Goal: Task Accomplishment & Management: Complete application form

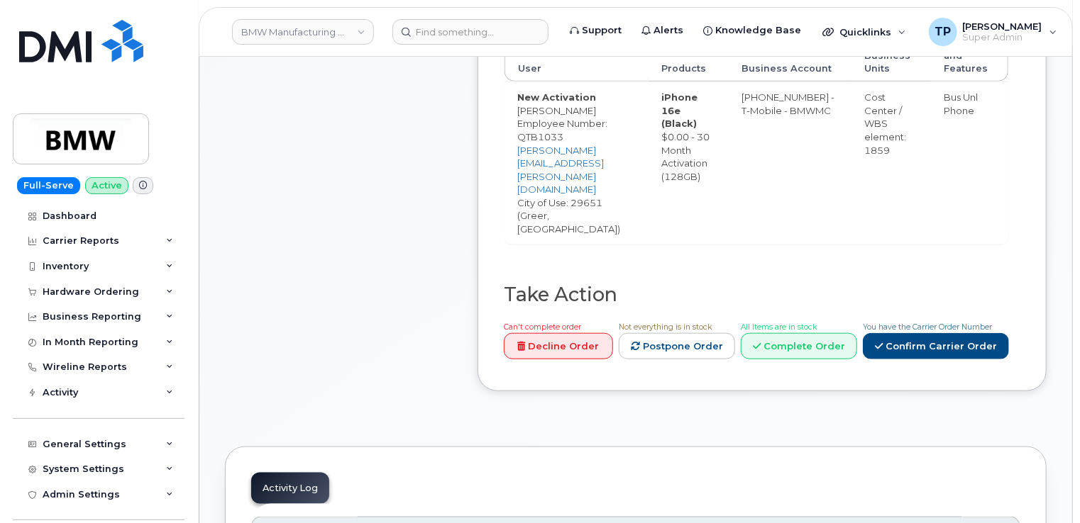
scroll to position [709, 0]
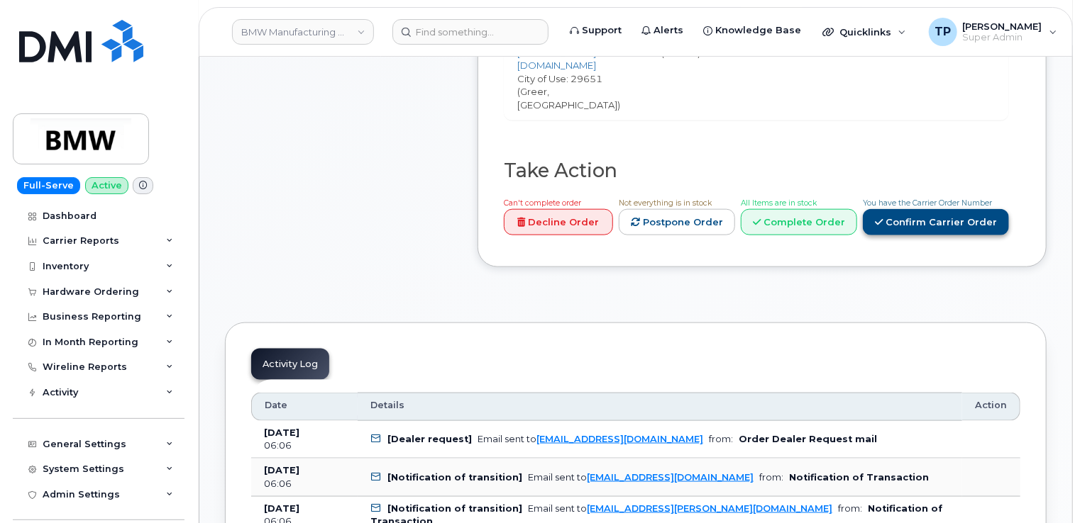
click at [931, 209] on link "Confirm Carrier Order" at bounding box center [936, 222] width 146 height 26
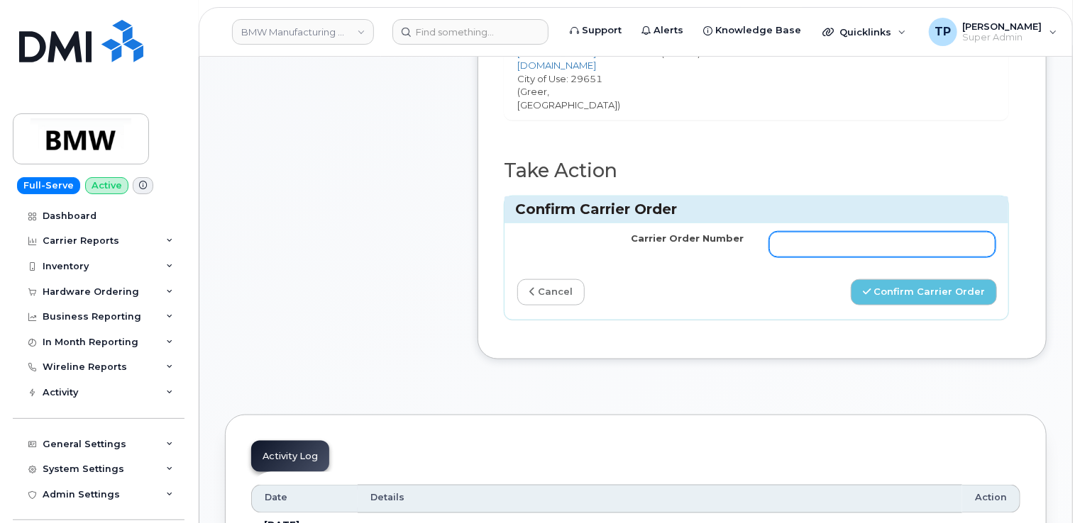
drag, startPoint x: 921, startPoint y: 225, endPoint x: 912, endPoint y: 206, distance: 21.0
click at [920, 225] on div "Carrier Order Number cancel Confirm Carrier Order" at bounding box center [756, 271] width 504 height 96
click at [911, 232] on input "Carrier Order Number" at bounding box center [882, 245] width 226 height 26
paste input "772049168"
type input "772049168"
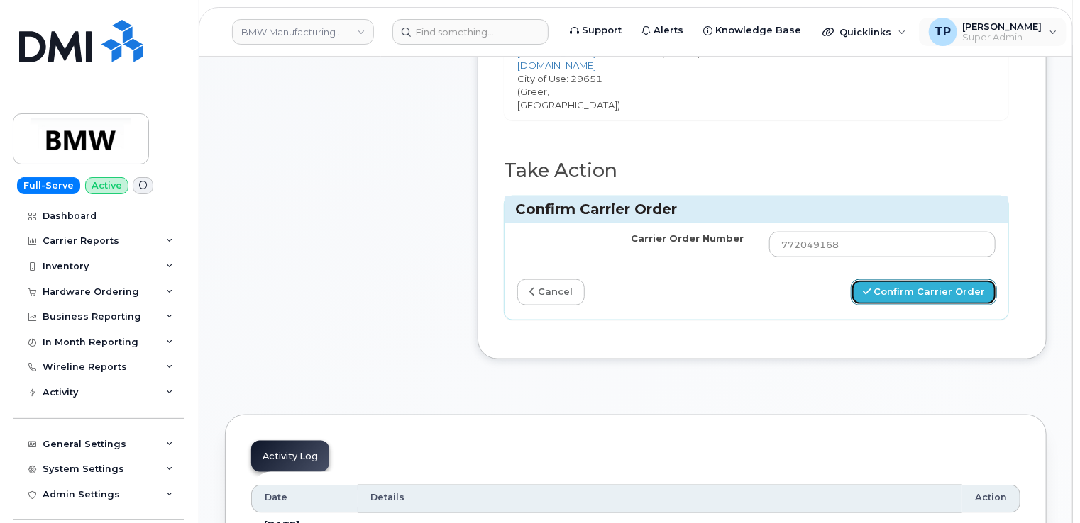
drag, startPoint x: 929, startPoint y: 251, endPoint x: 916, endPoint y: 18, distance: 233.0
click at [929, 279] on button "Confirm Carrier Order" at bounding box center [923, 292] width 146 height 26
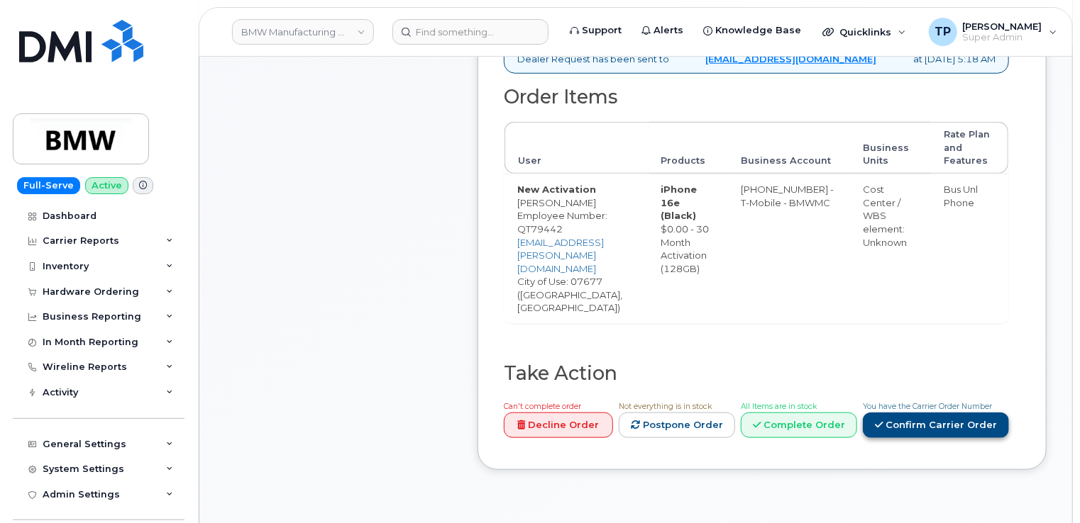
scroll to position [497, 0]
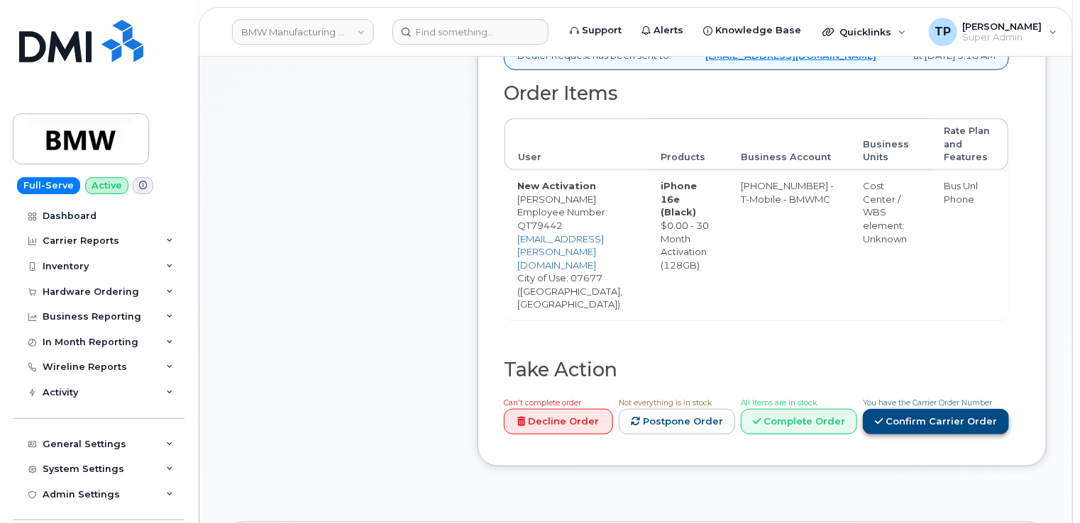
click at [940, 409] on link "Confirm Carrier Order" at bounding box center [936, 422] width 146 height 26
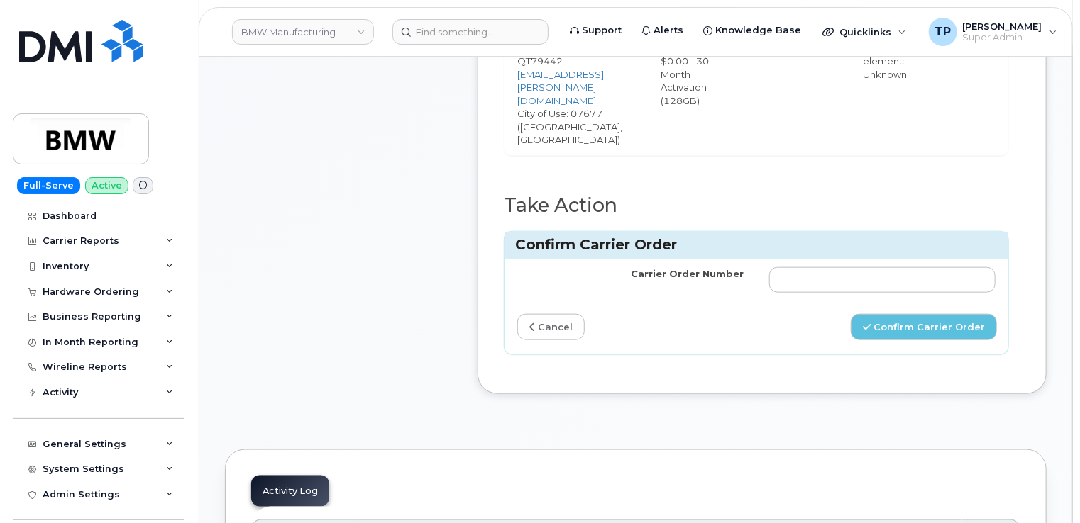
scroll to position [780, 0]
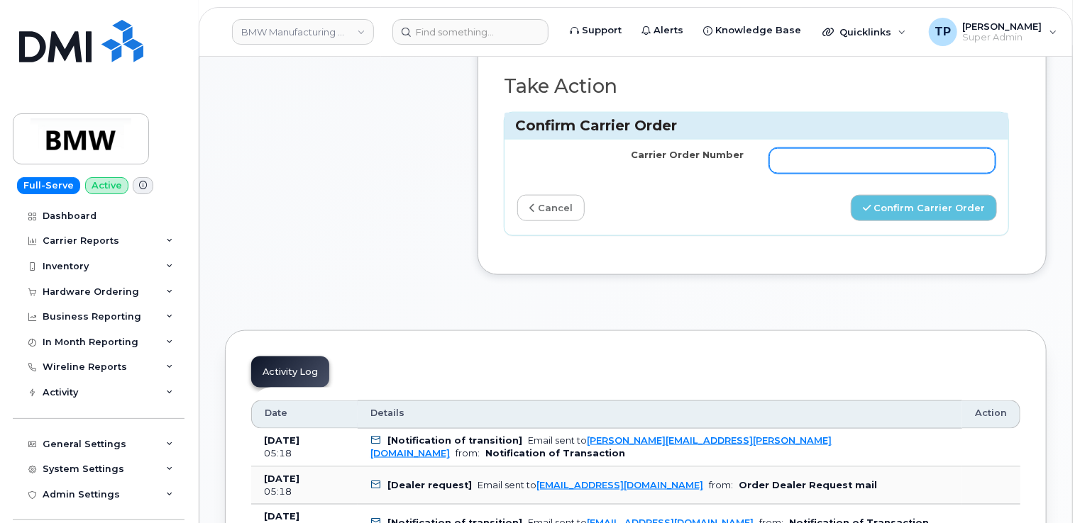
click at [839, 148] on input "Carrier Order Number" at bounding box center [882, 161] width 226 height 26
paste input "772049215"
type input "772049215"
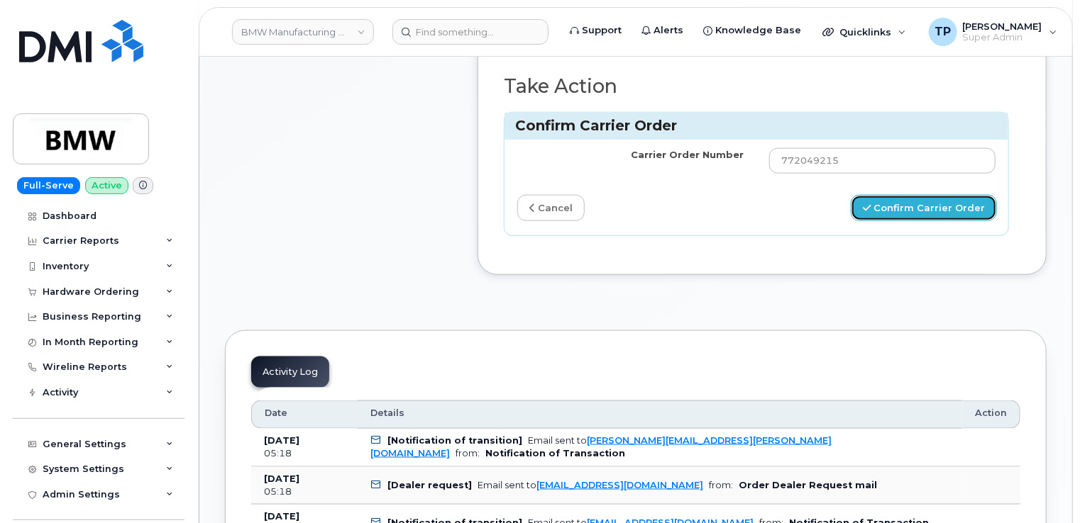
click at [919, 195] on button "Confirm Carrier Order" at bounding box center [923, 208] width 146 height 26
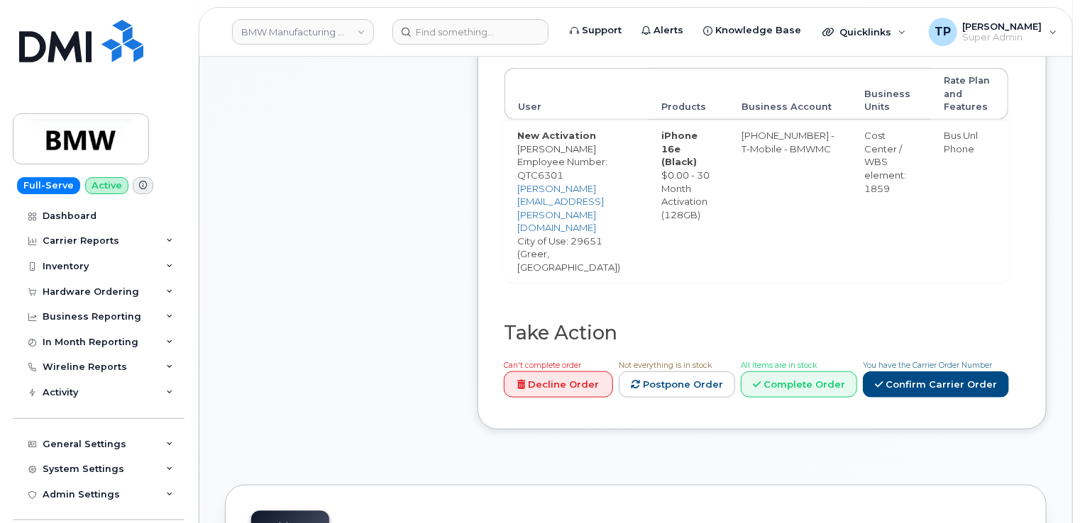
scroll to position [638, 0]
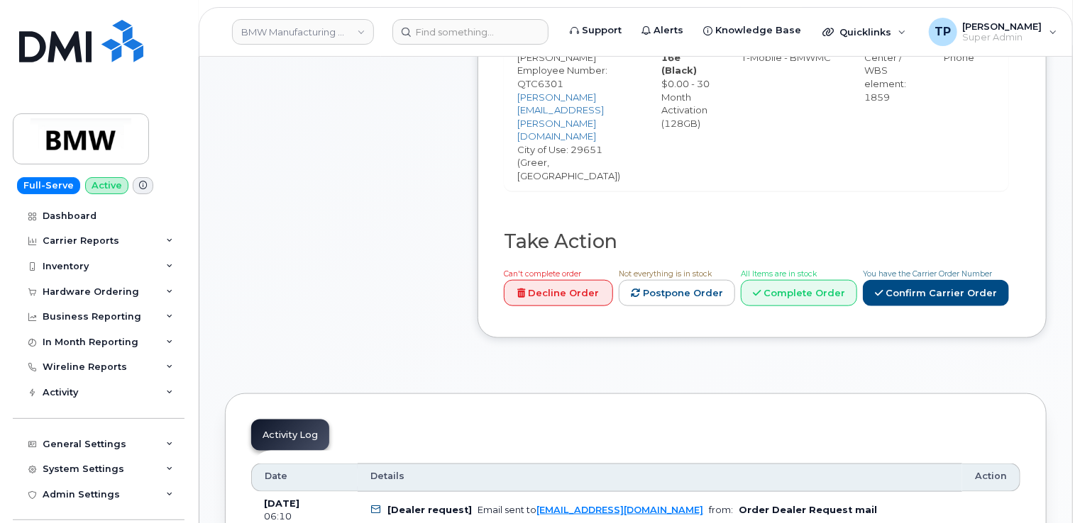
click at [908, 270] on span "You have the Carrier Order Number" at bounding box center [927, 274] width 129 height 9
click at [913, 280] on link "Confirm Carrier Order" at bounding box center [936, 293] width 146 height 26
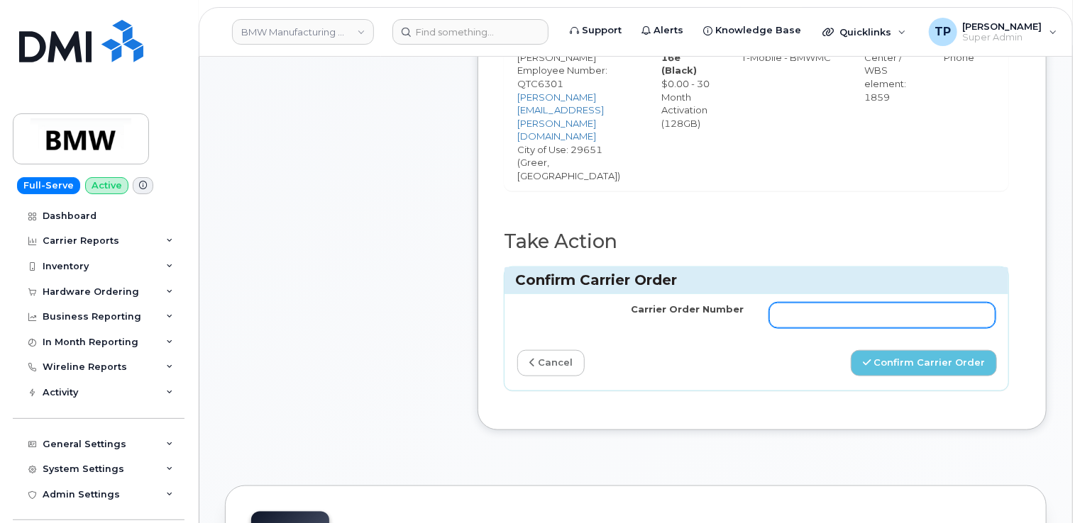
click at [919, 303] on input "Carrier Order Number" at bounding box center [882, 316] width 226 height 26
paste input "772048465"
type input "772048465"
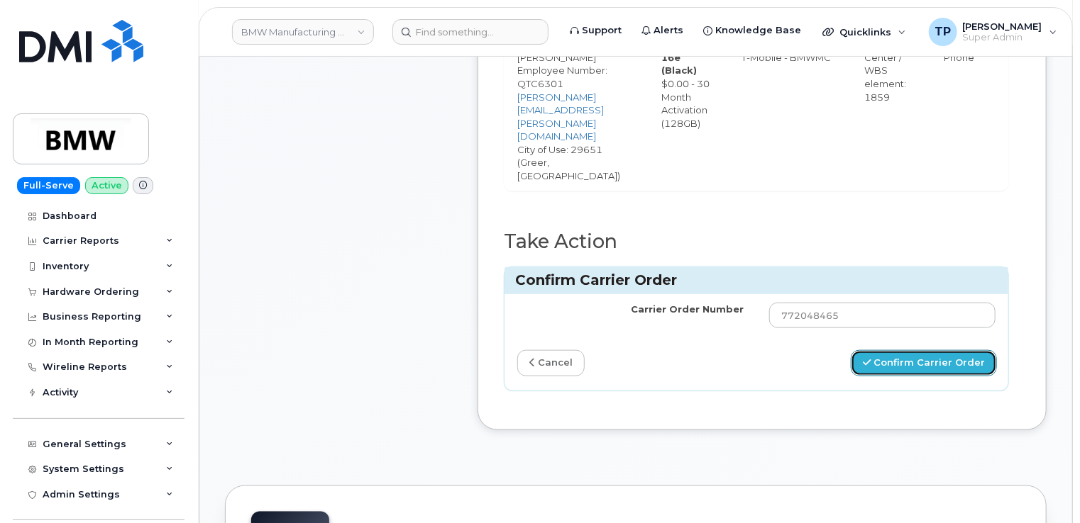
drag, startPoint x: 904, startPoint y: 325, endPoint x: 892, endPoint y: 296, distance: 31.8
click at [905, 350] on button "Confirm Carrier Order" at bounding box center [923, 363] width 146 height 26
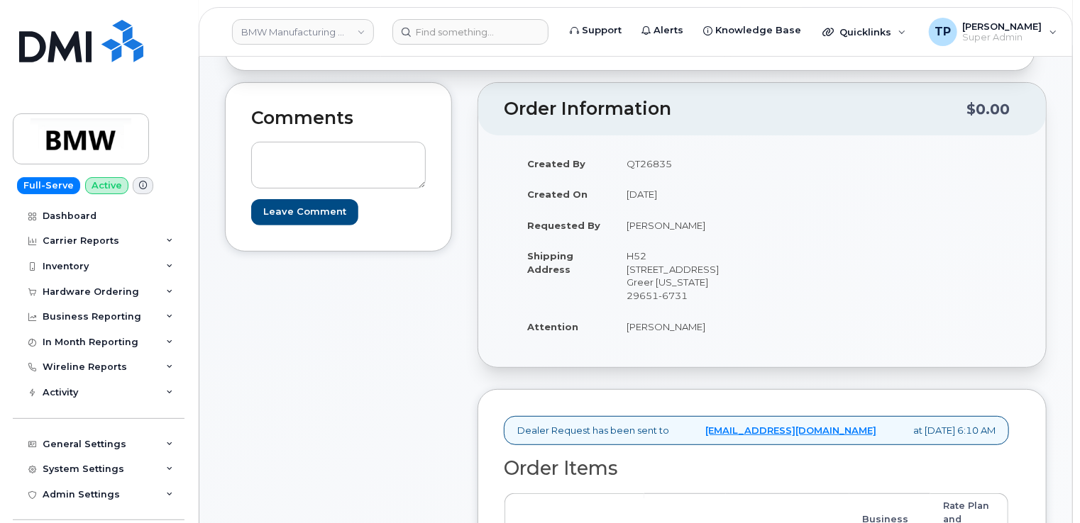
scroll to position [426, 0]
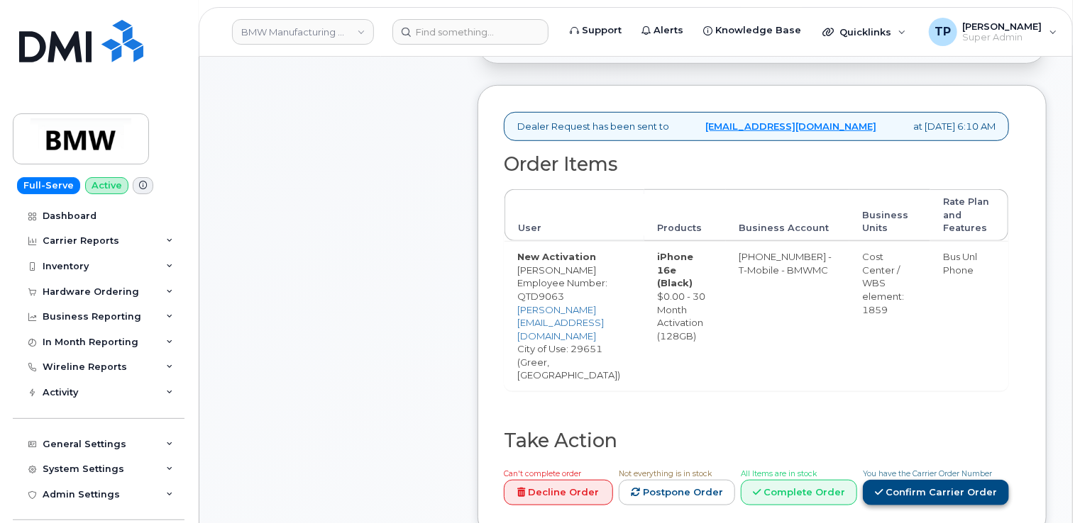
click at [919, 480] on link "Confirm Carrier Order" at bounding box center [936, 493] width 146 height 26
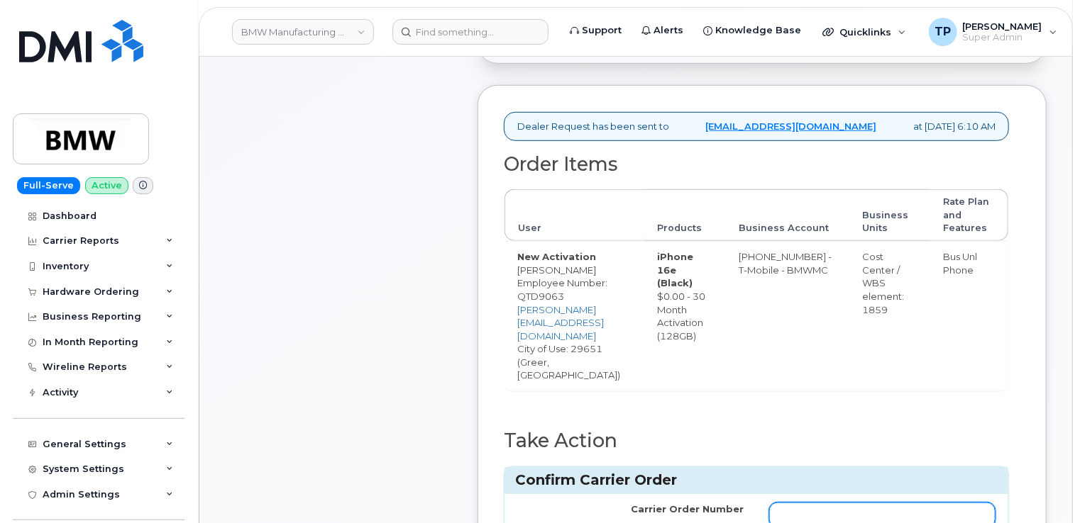
click at [888, 503] on input "Carrier Order Number" at bounding box center [882, 516] width 226 height 26
paste input "772048578"
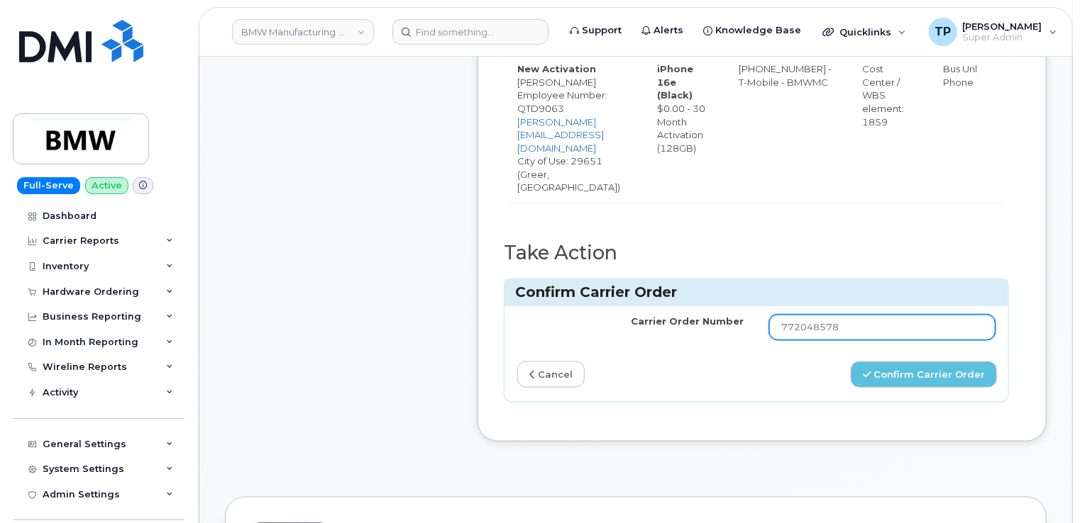
scroll to position [638, 0]
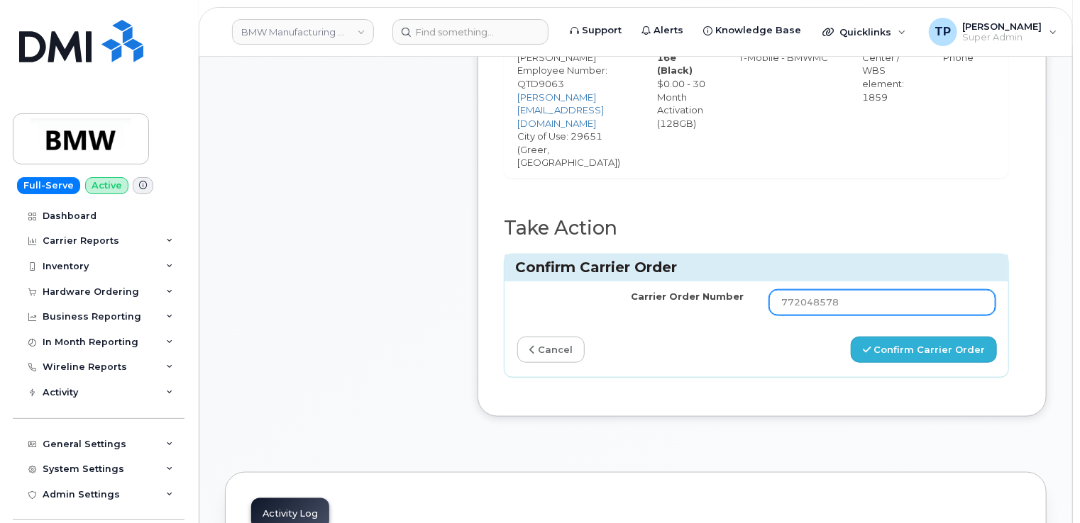
type input "772048578"
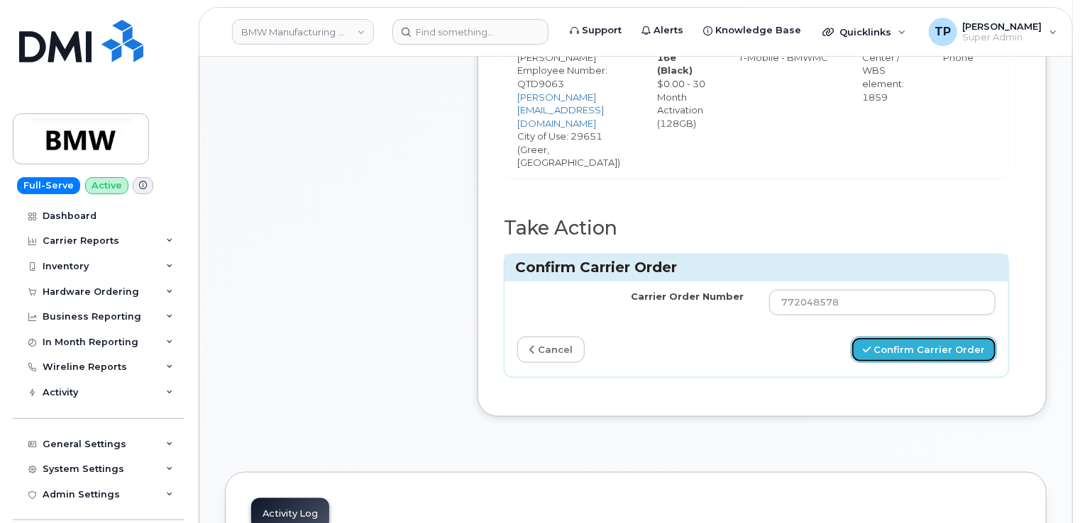
click at [931, 337] on button "Confirm Carrier Order" at bounding box center [923, 350] width 146 height 26
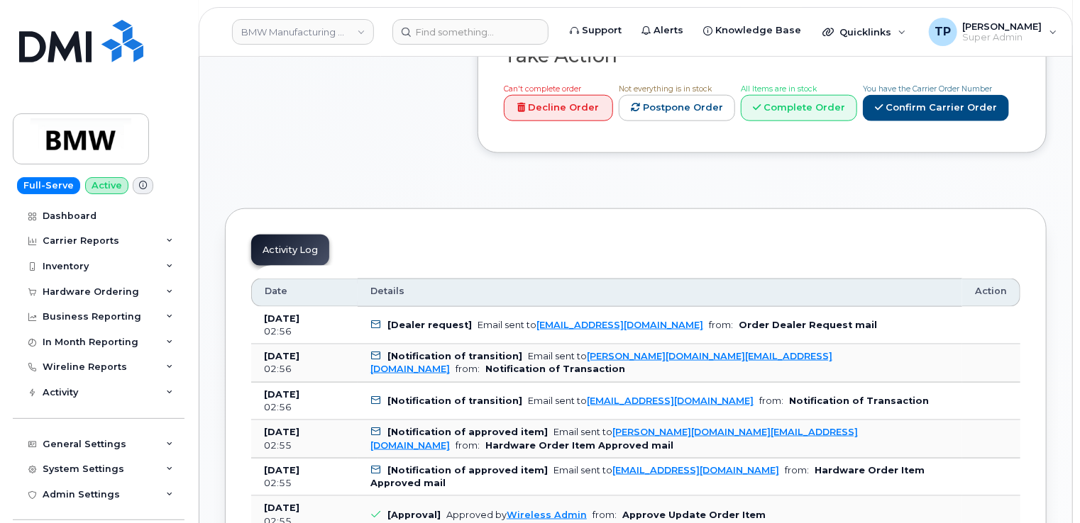
scroll to position [780, 0]
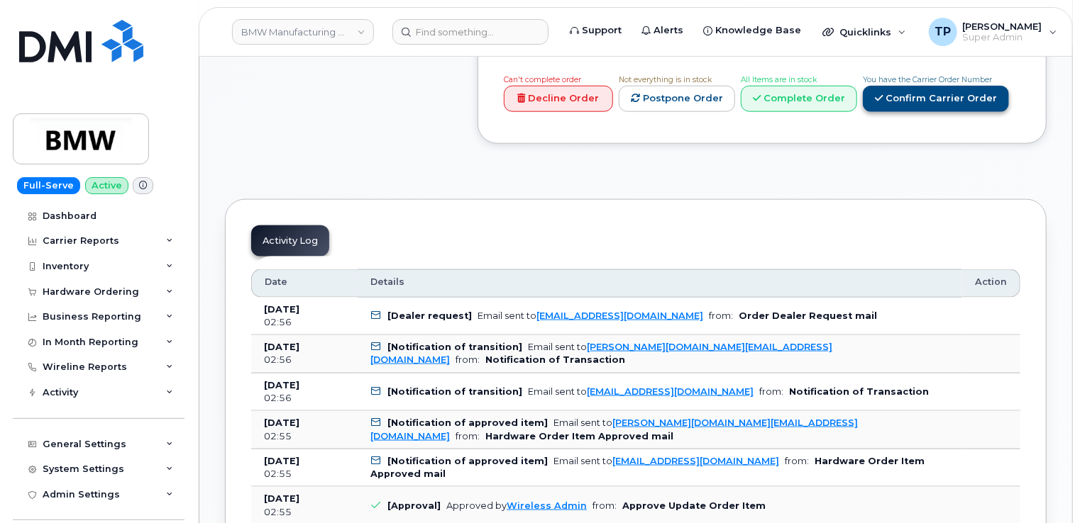
click at [904, 112] on link "Confirm Carrier Order" at bounding box center [936, 99] width 146 height 26
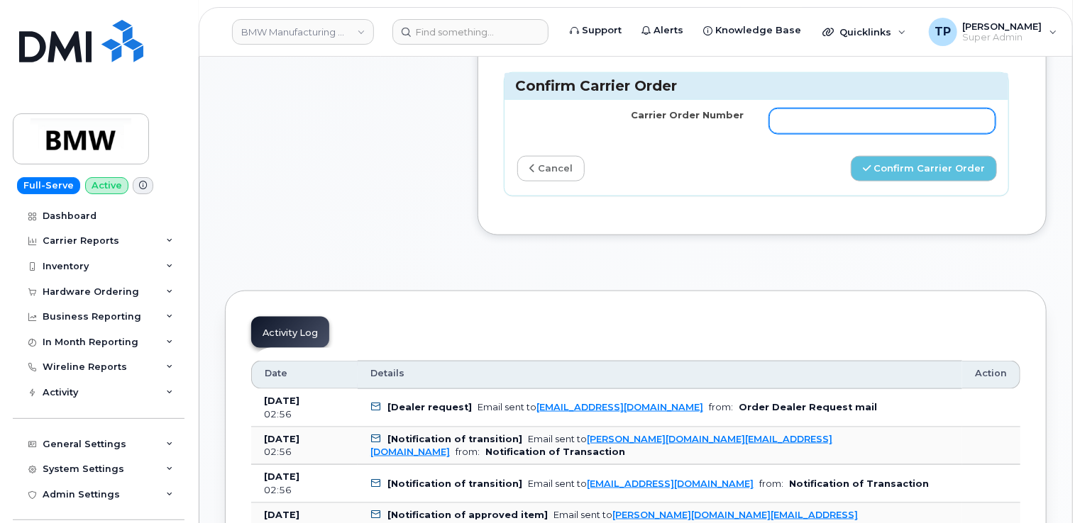
click at [886, 134] on input "Carrier Order Number" at bounding box center [882, 122] width 226 height 26
paste input "772047676"
type input "772047676"
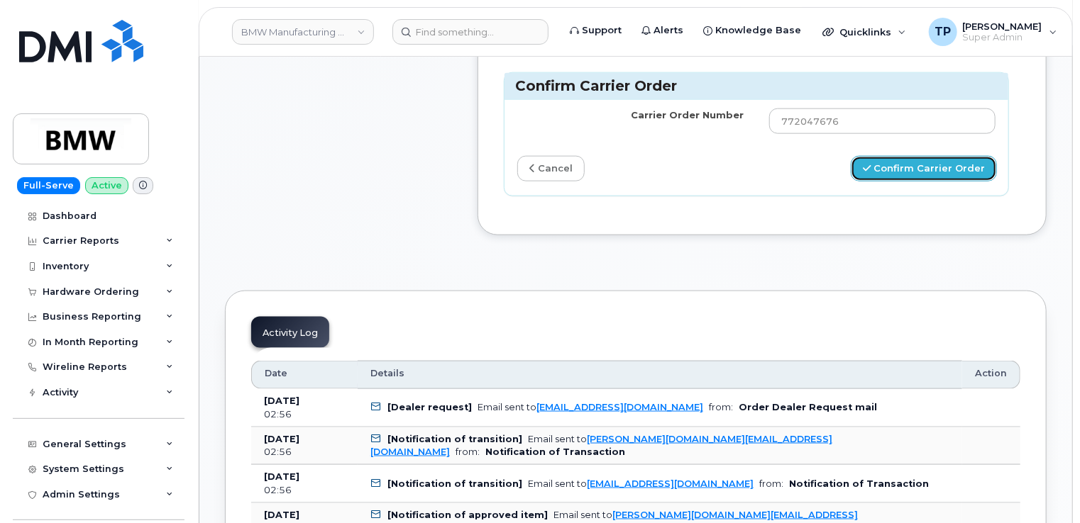
click at [904, 182] on button "Confirm Carrier Order" at bounding box center [923, 169] width 146 height 26
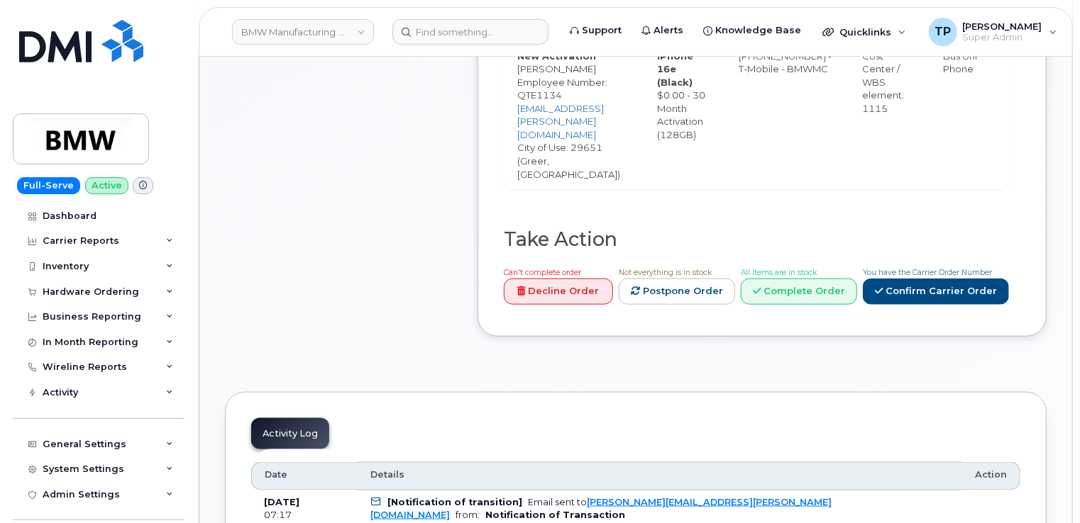
scroll to position [709, 0]
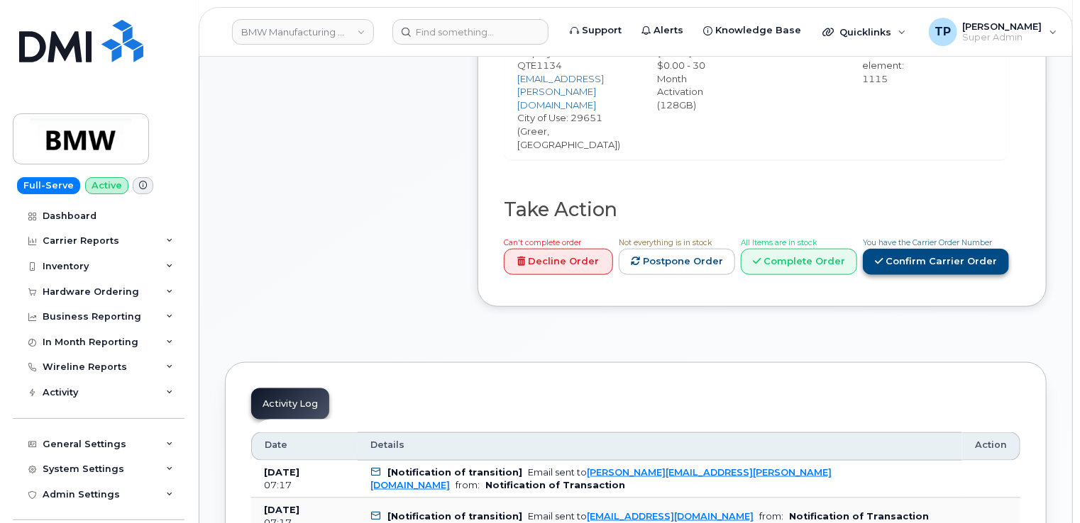
click at [922, 249] on link "Confirm Carrier Order" at bounding box center [936, 262] width 146 height 26
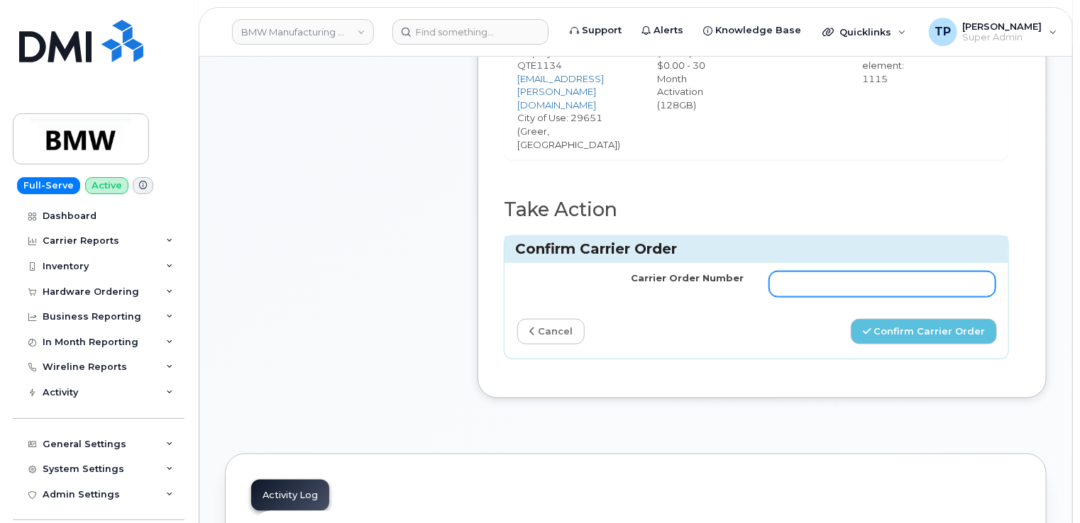
click at [888, 272] on input "Carrier Order Number" at bounding box center [882, 285] width 226 height 26
paste input "772048186"
type input "772048186"
click at [930, 319] on button "Confirm Carrier Order" at bounding box center [923, 332] width 146 height 26
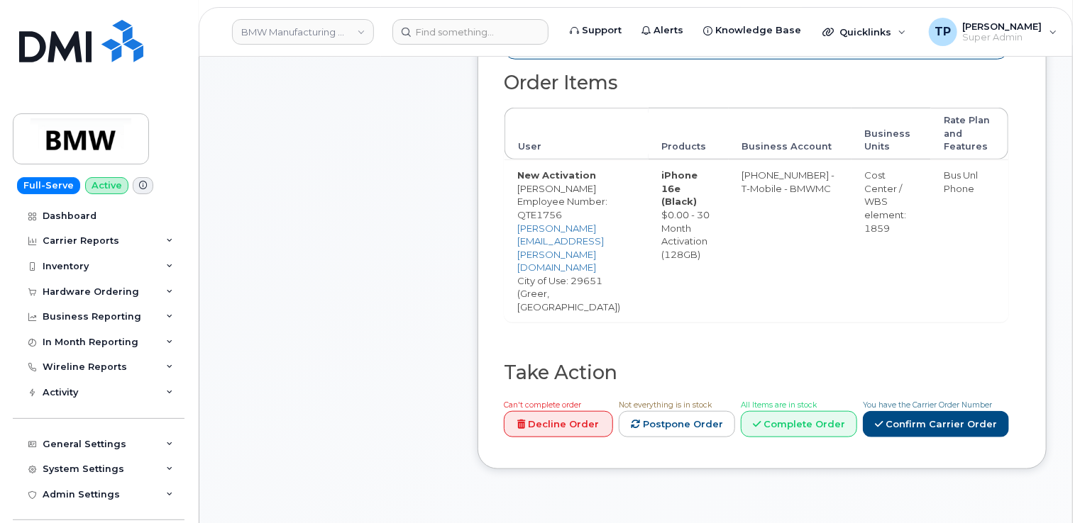
scroll to position [638, 0]
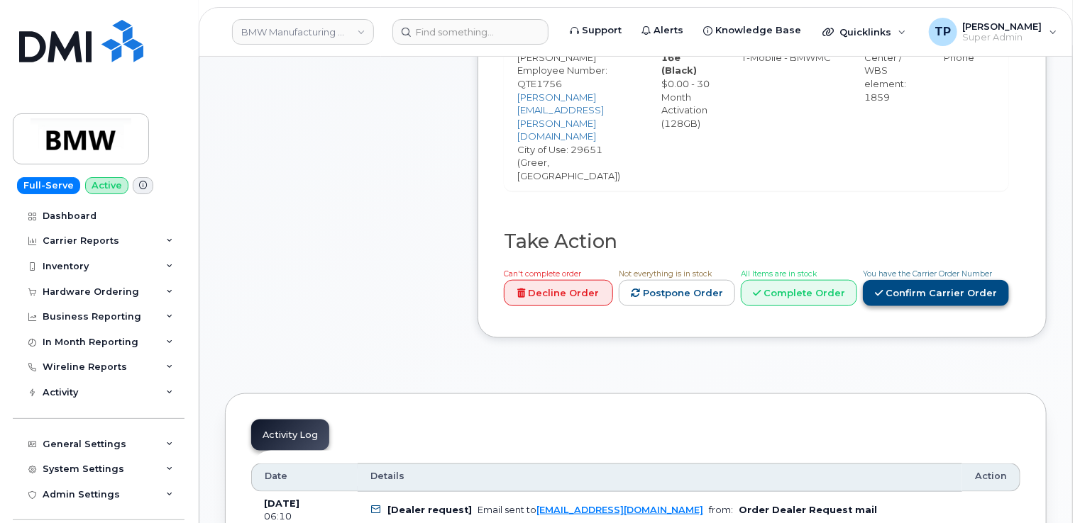
click at [936, 280] on link "Confirm Carrier Order" at bounding box center [936, 293] width 146 height 26
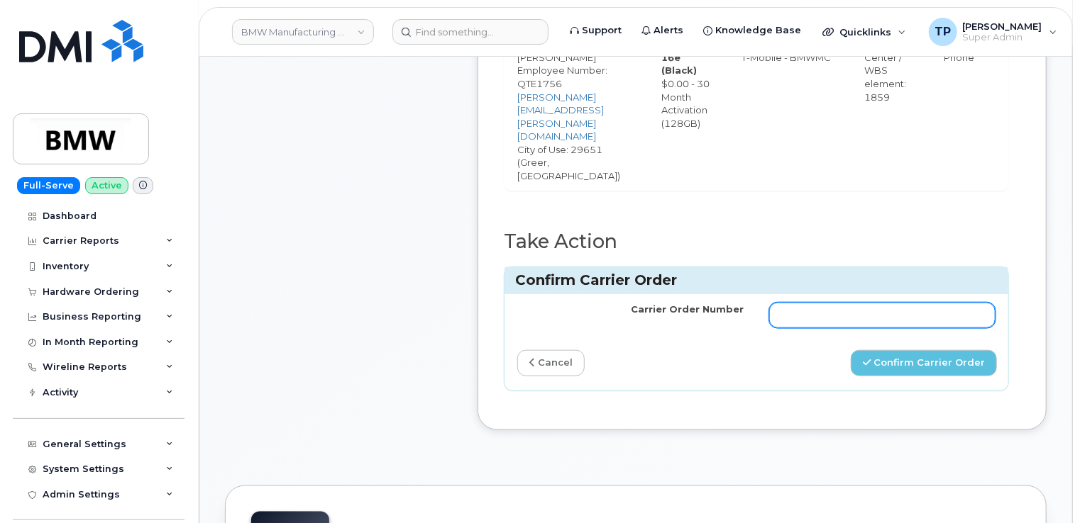
click at [917, 303] on input "Carrier Order Number" at bounding box center [882, 316] width 226 height 26
paste input "772048673"
type input "772048673"
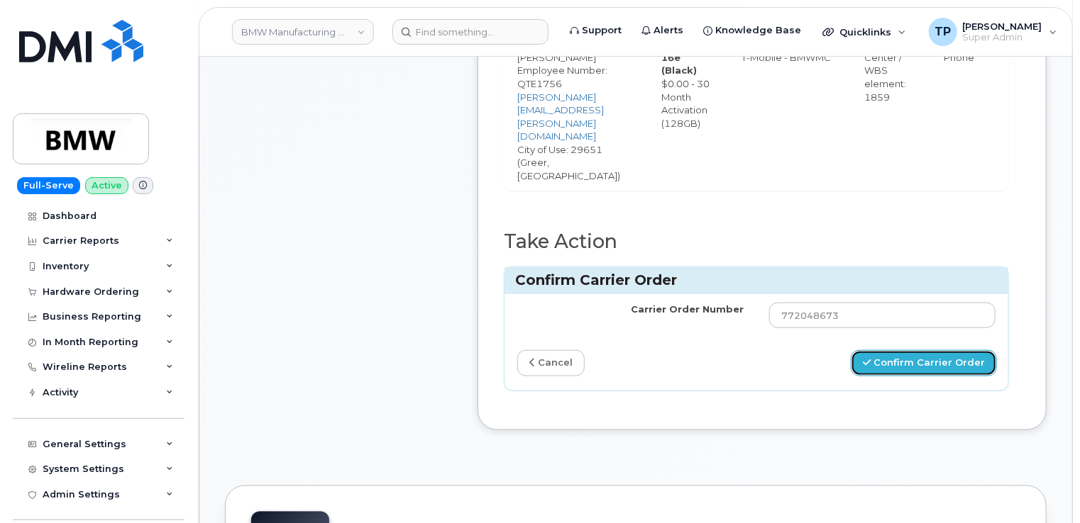
click at [939, 350] on button "Confirm Carrier Order" at bounding box center [923, 363] width 146 height 26
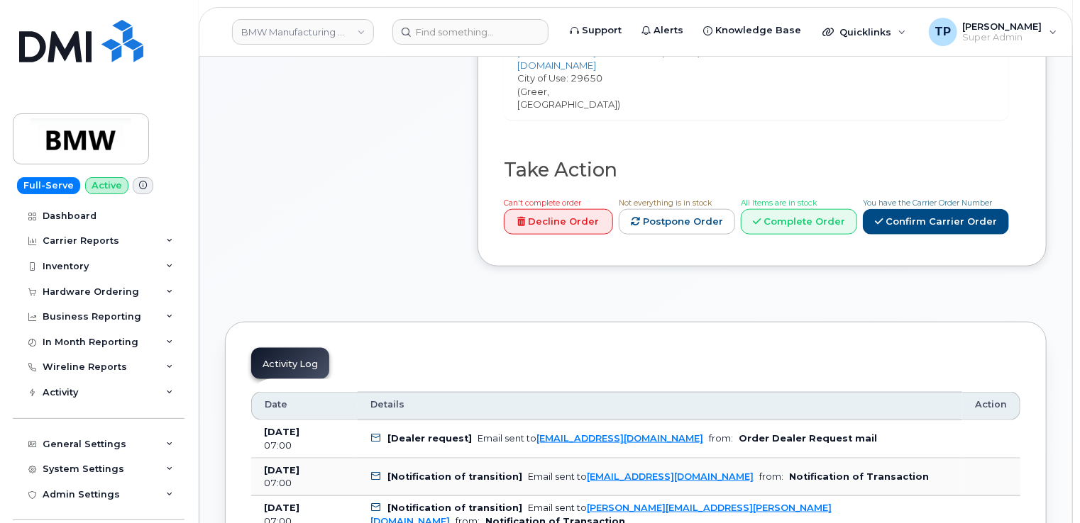
scroll to position [709, 0]
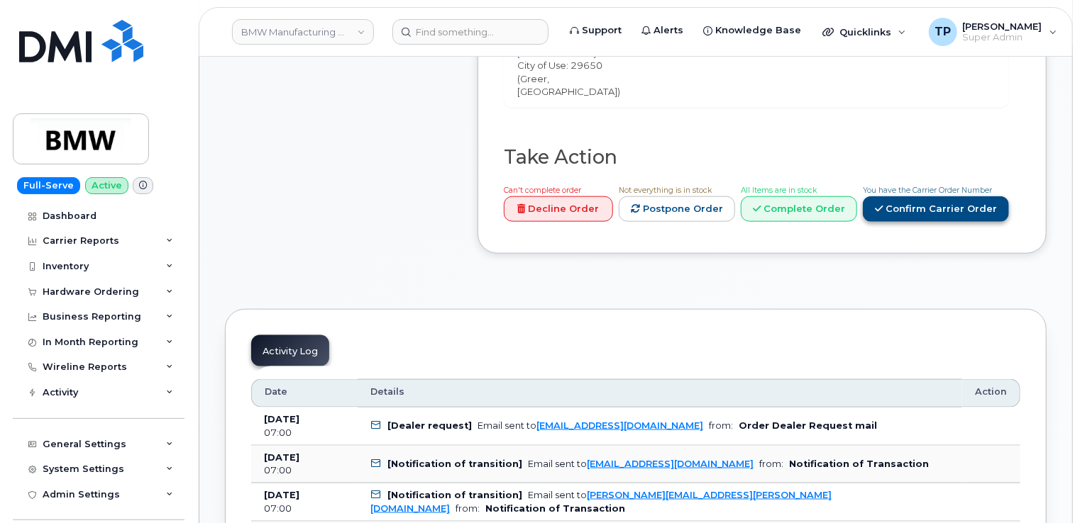
click at [932, 196] on link "Confirm Carrier Order" at bounding box center [936, 209] width 146 height 26
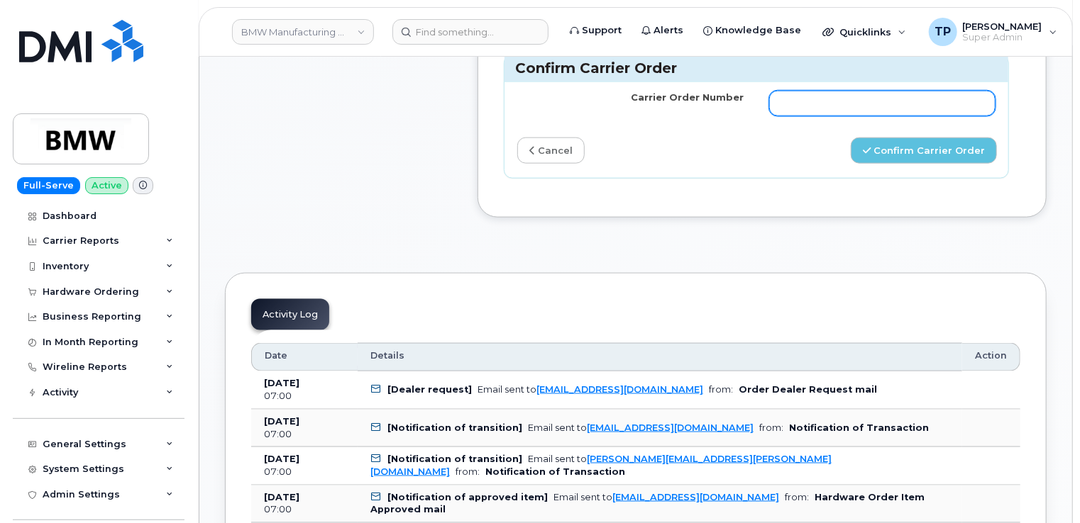
scroll to position [851, 0]
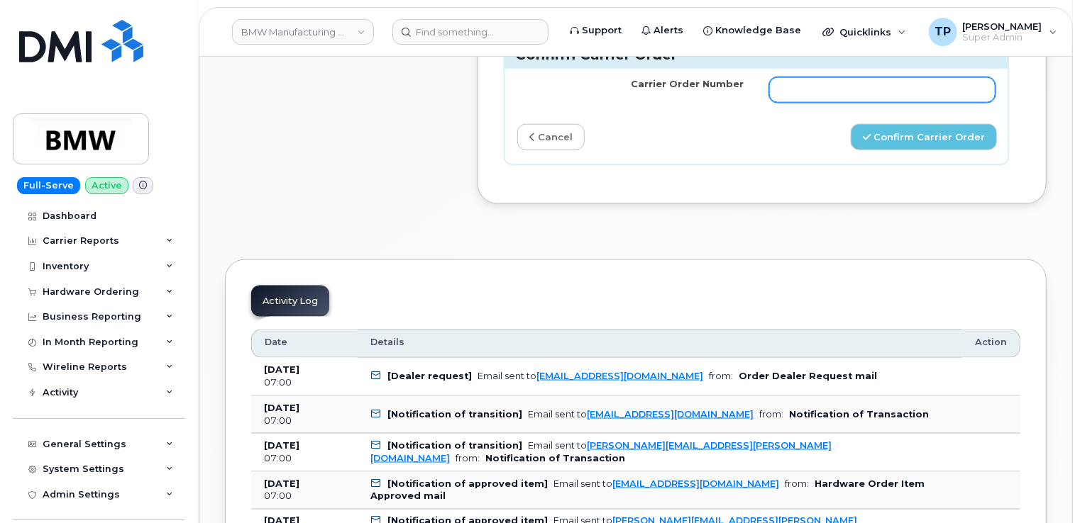
click at [849, 77] on input "Carrier Order Number" at bounding box center [882, 90] width 226 height 26
paste input "772048094"
type input "772048094"
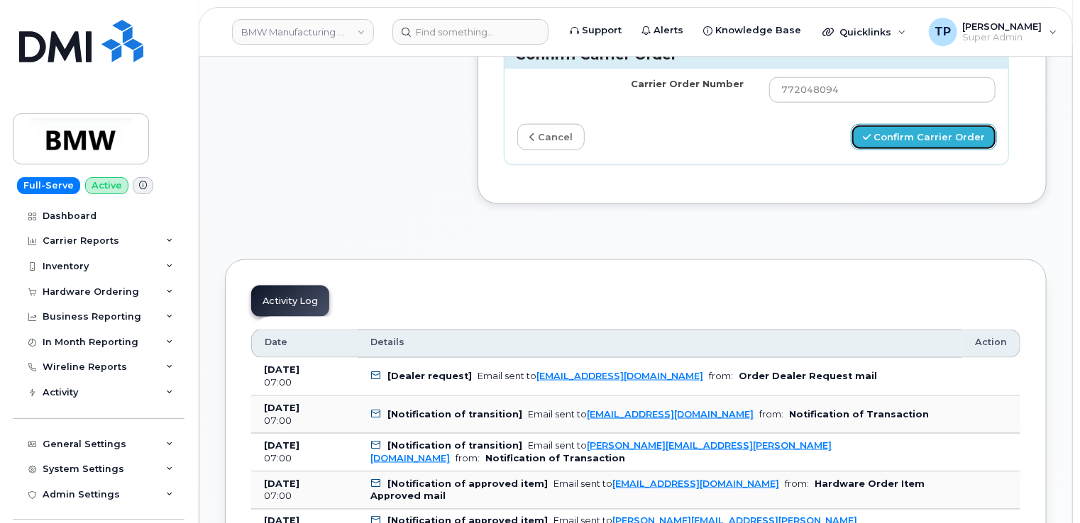
click at [911, 124] on button "Confirm Carrier Order" at bounding box center [923, 137] width 146 height 26
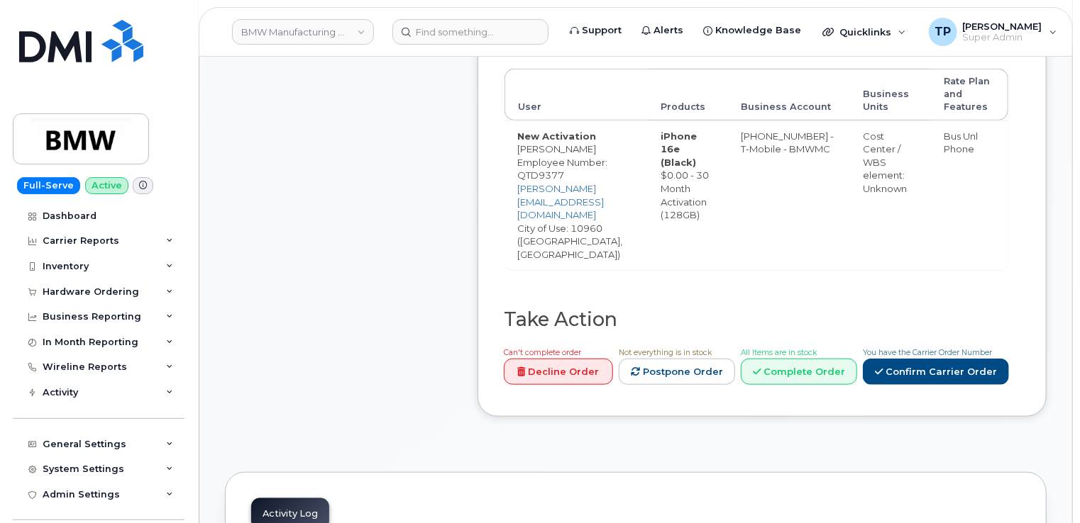
scroll to position [709, 0]
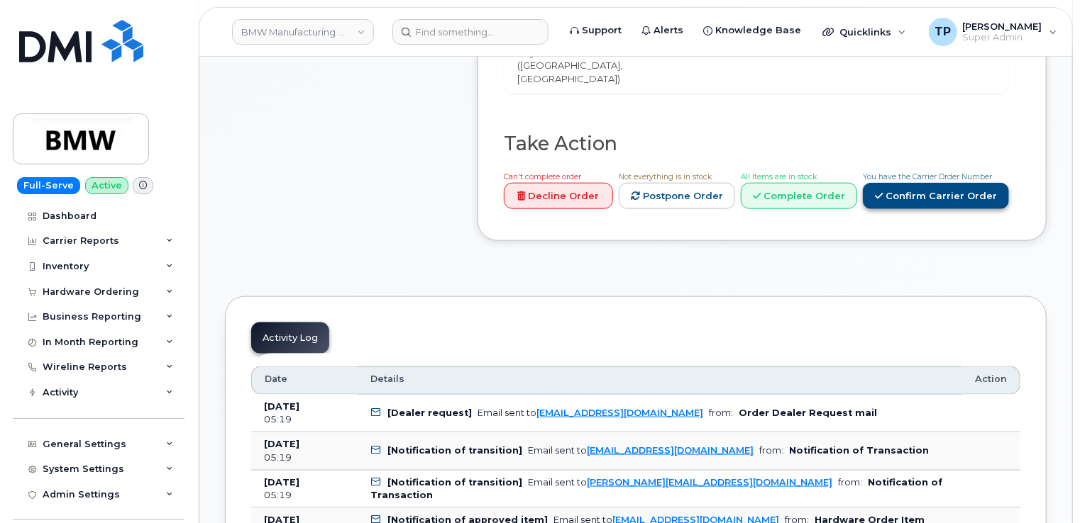
click at [922, 183] on link "Confirm Carrier Order" at bounding box center [936, 196] width 146 height 26
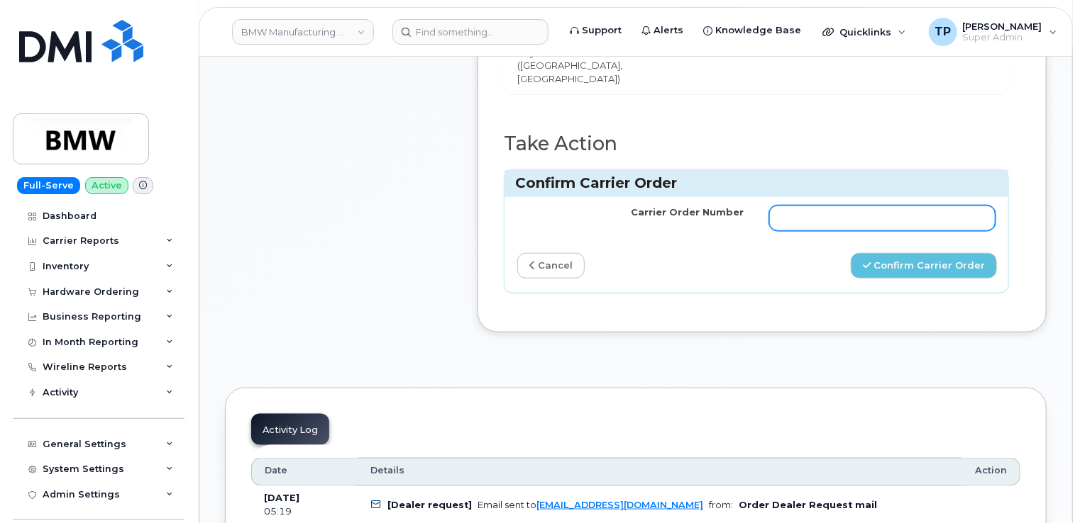
click at [924, 206] on input "Carrier Order Number" at bounding box center [882, 219] width 226 height 26
paste input "772047821"
type input "772047821"
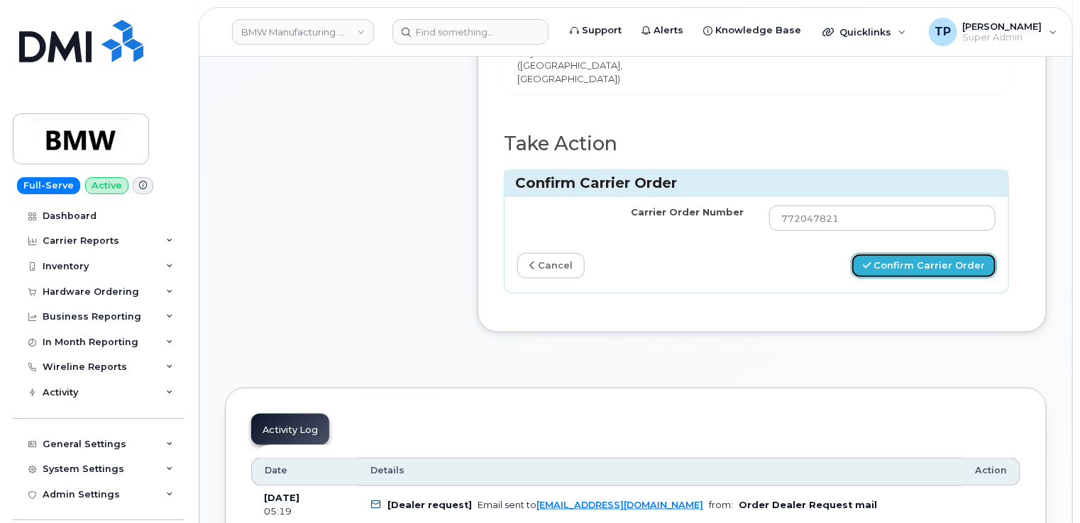
click at [933, 253] on button "Confirm Carrier Order" at bounding box center [923, 266] width 146 height 26
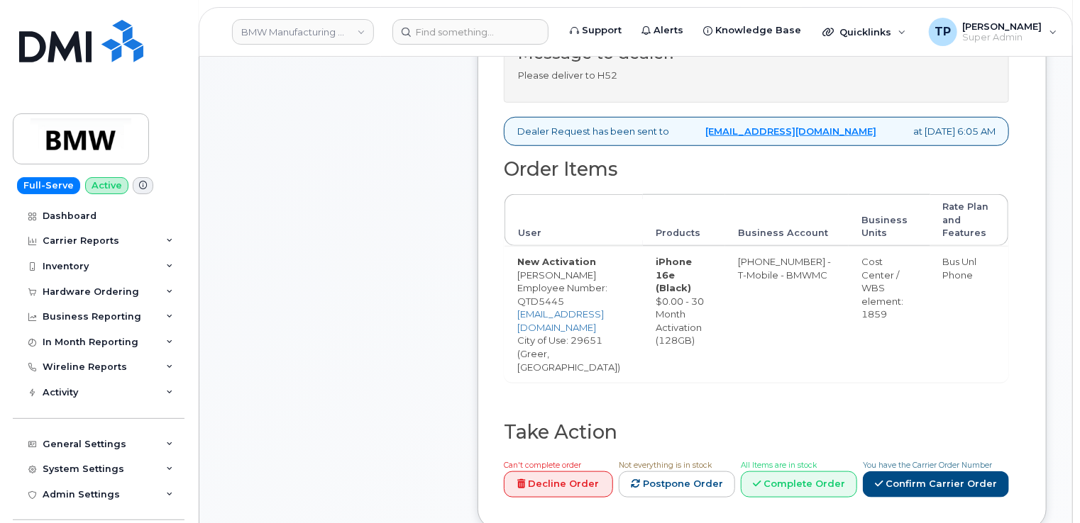
scroll to position [567, 0]
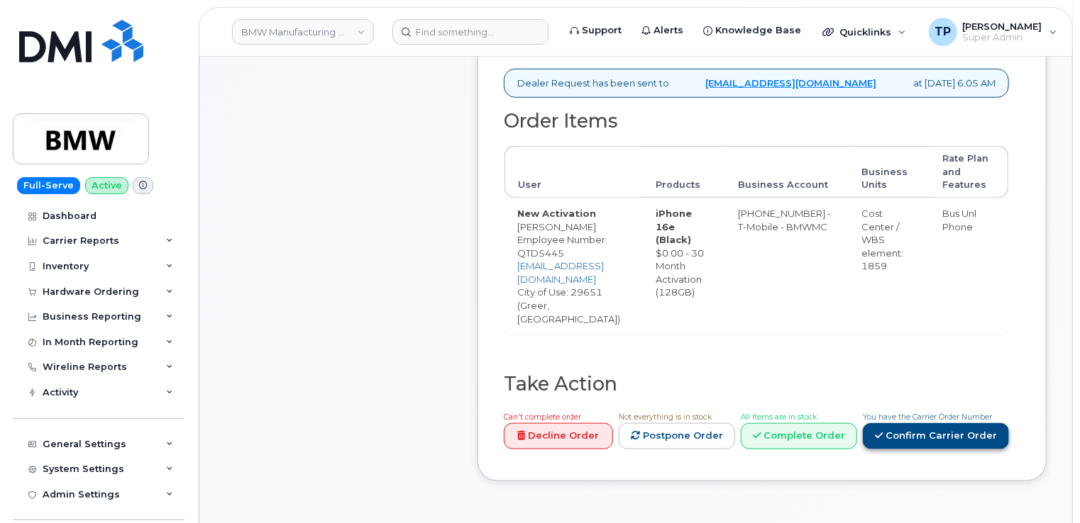
click at [967, 423] on link "Confirm Carrier Order" at bounding box center [936, 436] width 146 height 26
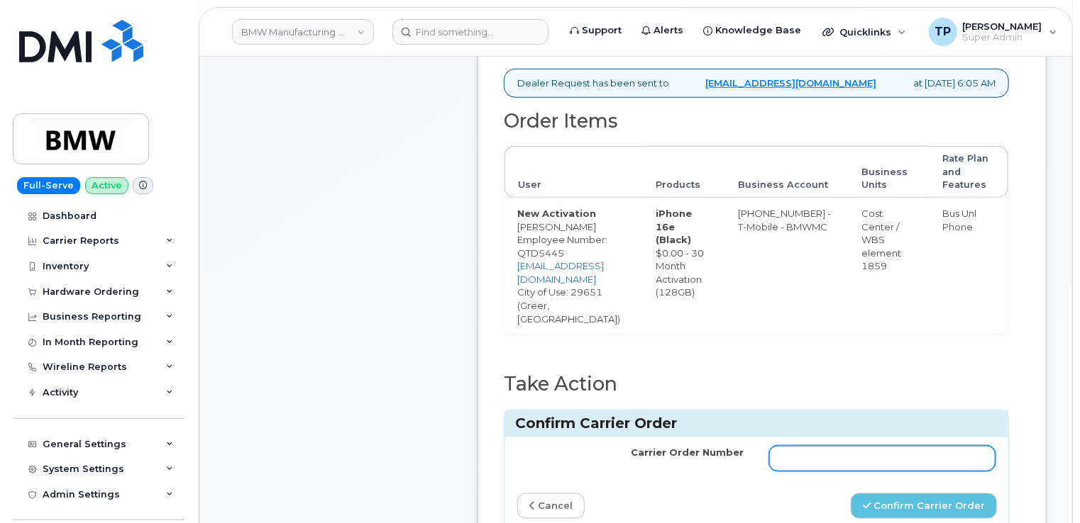
click at [939, 446] on input "Carrier Order Number" at bounding box center [882, 459] width 226 height 26
paste input "772049068"
type input "772049068"
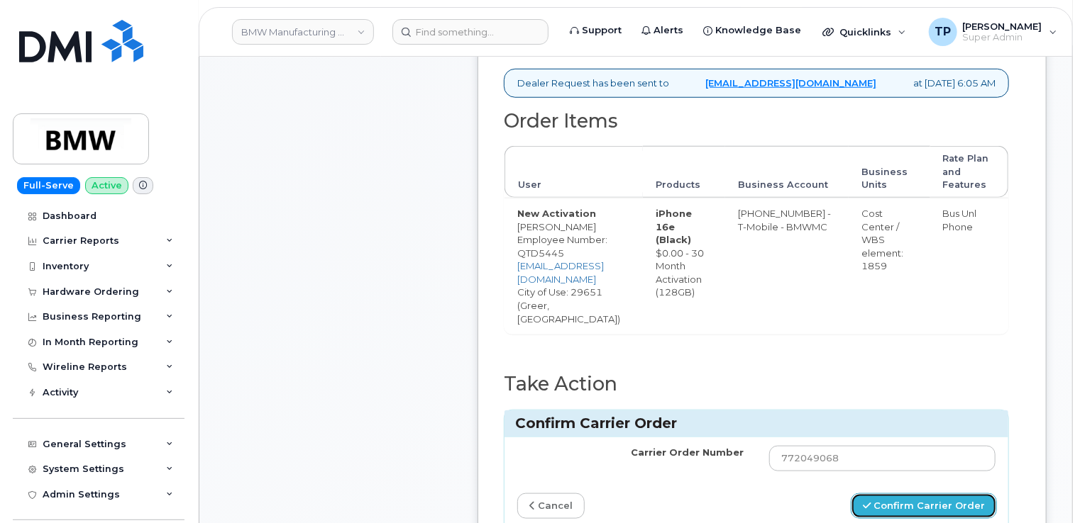
click at [956, 494] on button "Confirm Carrier Order" at bounding box center [923, 507] width 146 height 26
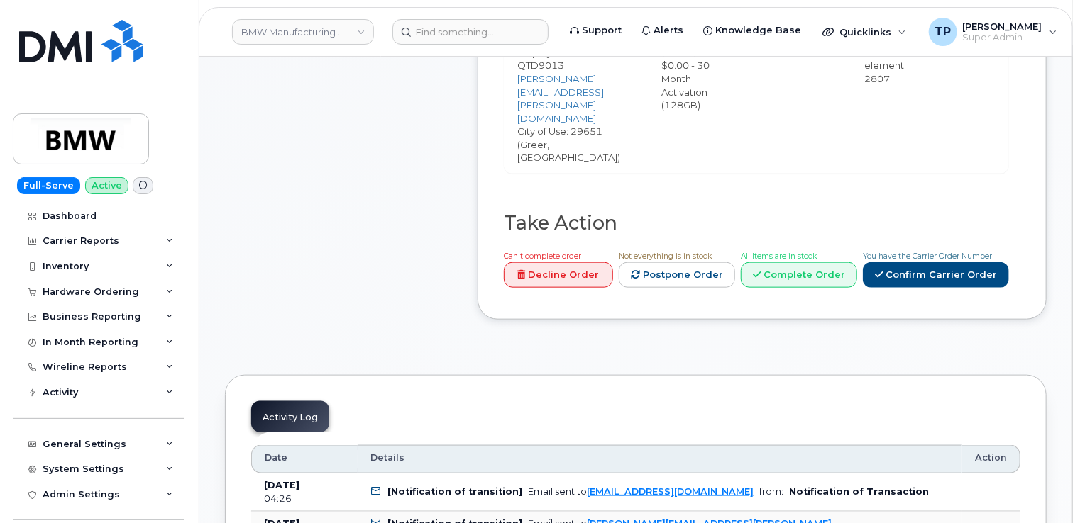
scroll to position [709, 0]
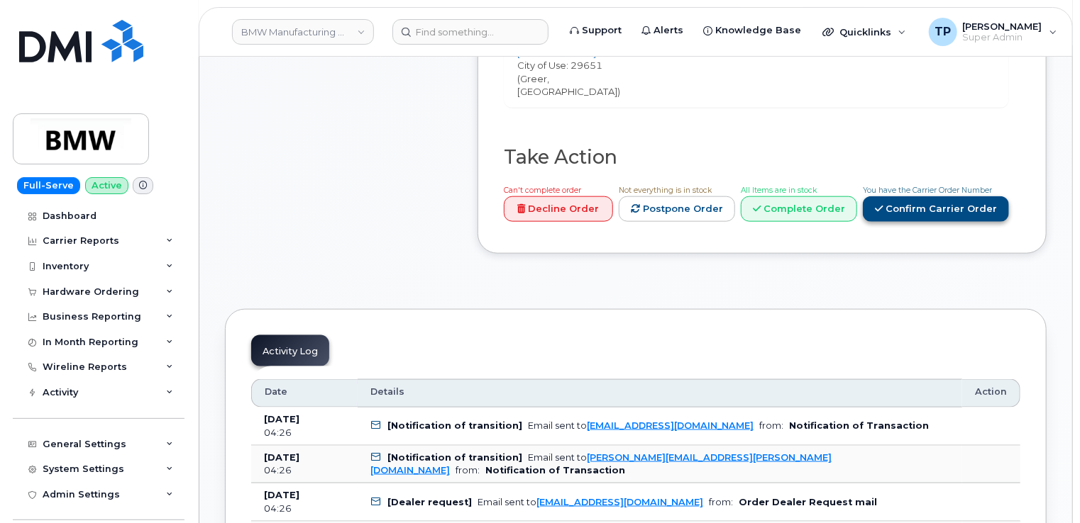
click at [939, 196] on link "Confirm Carrier Order" at bounding box center [936, 209] width 146 height 26
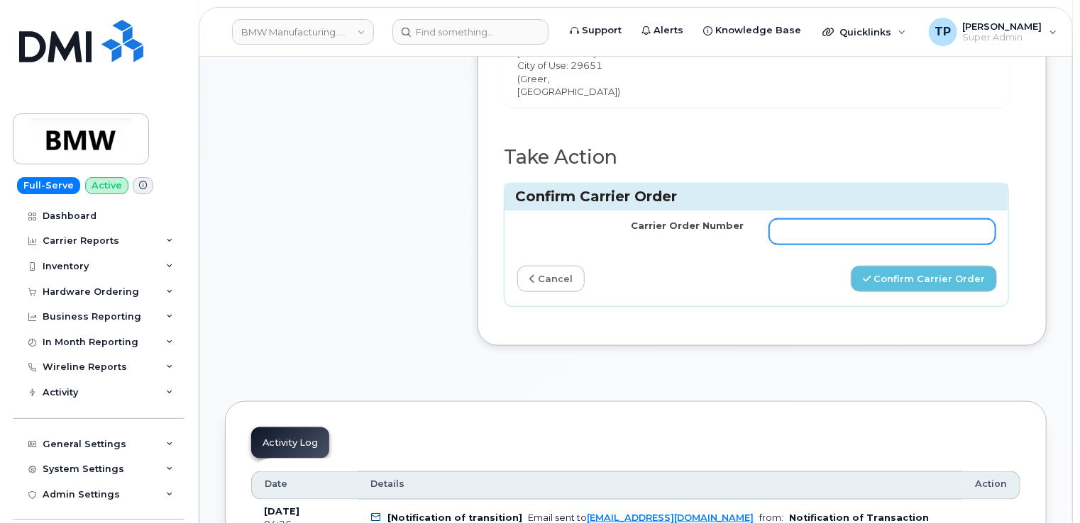
click at [931, 219] on input "Carrier Order Number" at bounding box center [882, 232] width 226 height 26
paste input "772047769"
type input "772047769"
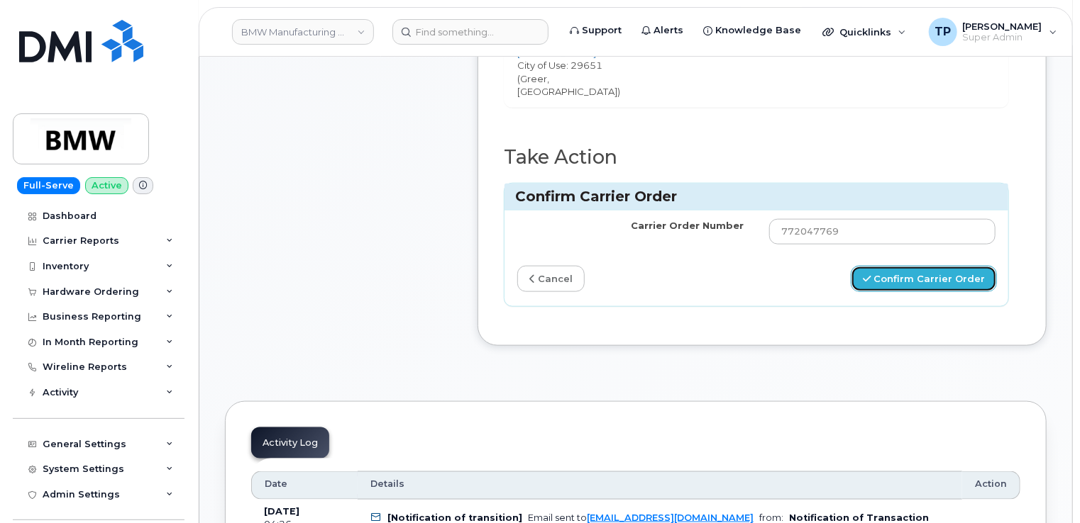
click at [938, 266] on button "Confirm Carrier Order" at bounding box center [923, 279] width 146 height 26
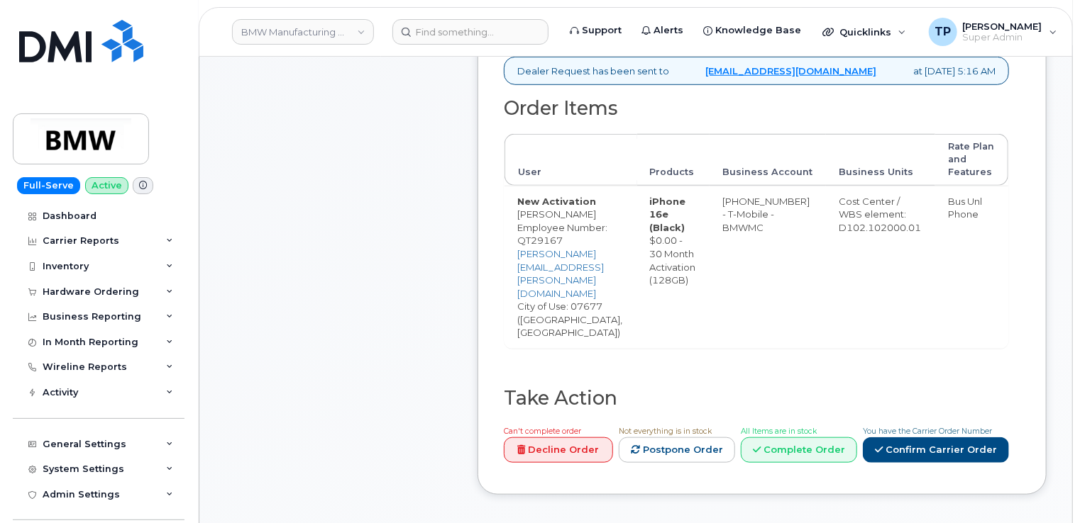
scroll to position [780, 0]
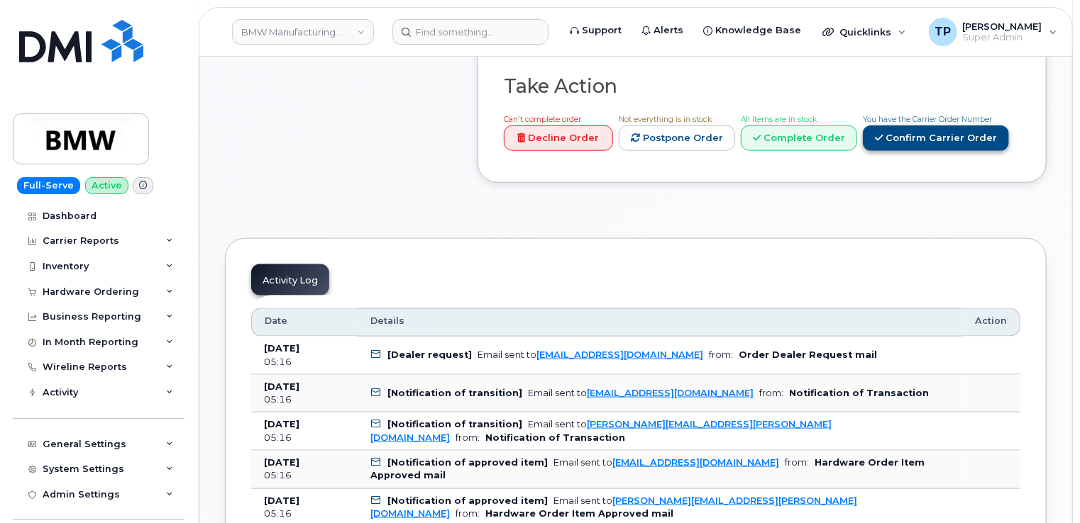
click at [929, 126] on link "Confirm Carrier Order" at bounding box center [936, 139] width 146 height 26
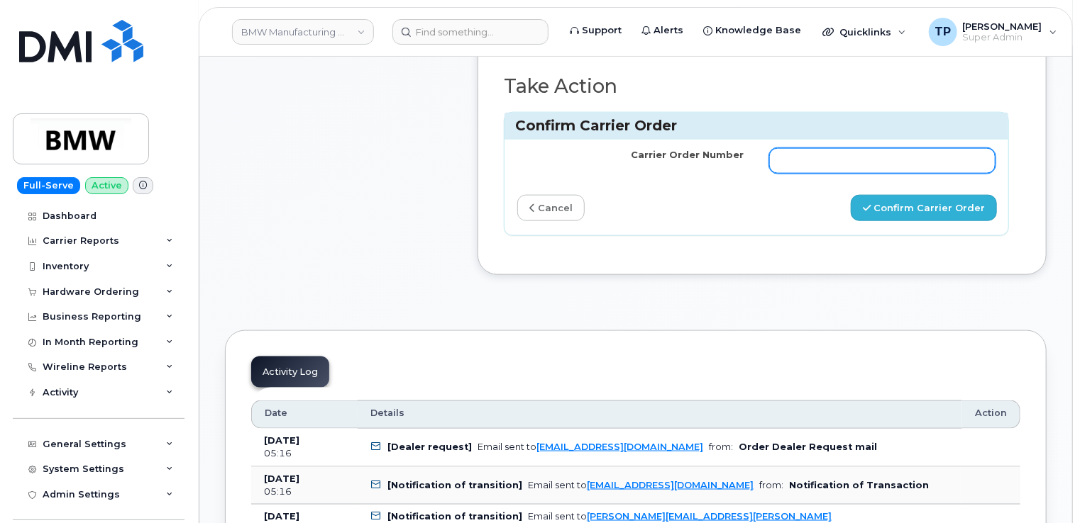
drag, startPoint x: 936, startPoint y: 118, endPoint x: 942, endPoint y: 167, distance: 49.3
click at [934, 148] on input "Carrier Order Number" at bounding box center [882, 161] width 226 height 26
paste input "772047813"
type input "772047813"
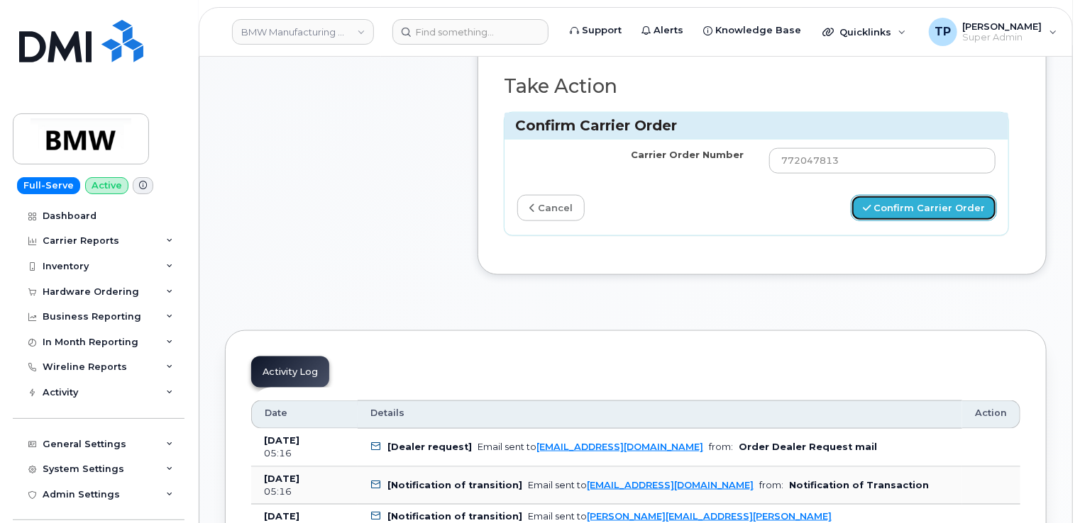
click at [945, 195] on button "Confirm Carrier Order" at bounding box center [923, 208] width 146 height 26
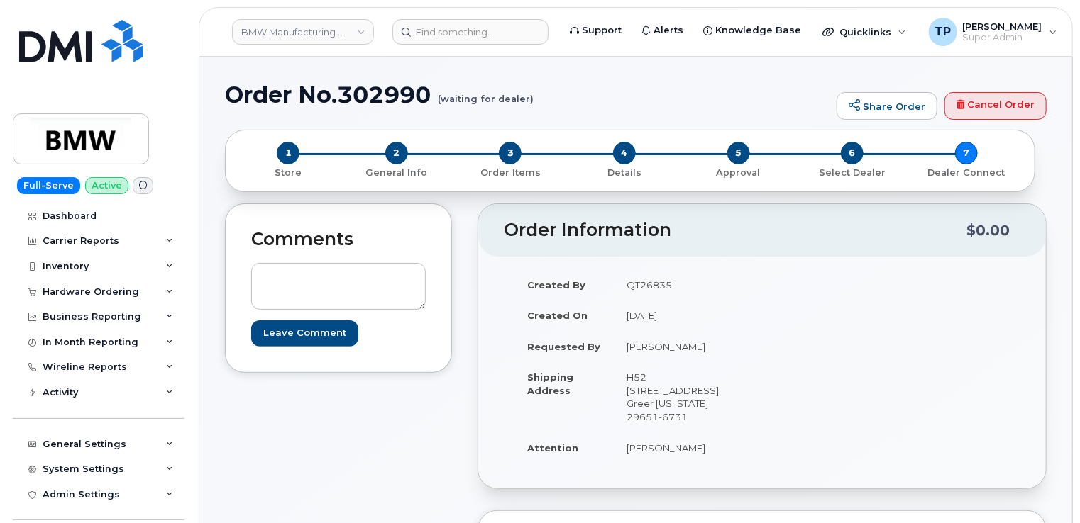
scroll to position [426, 0]
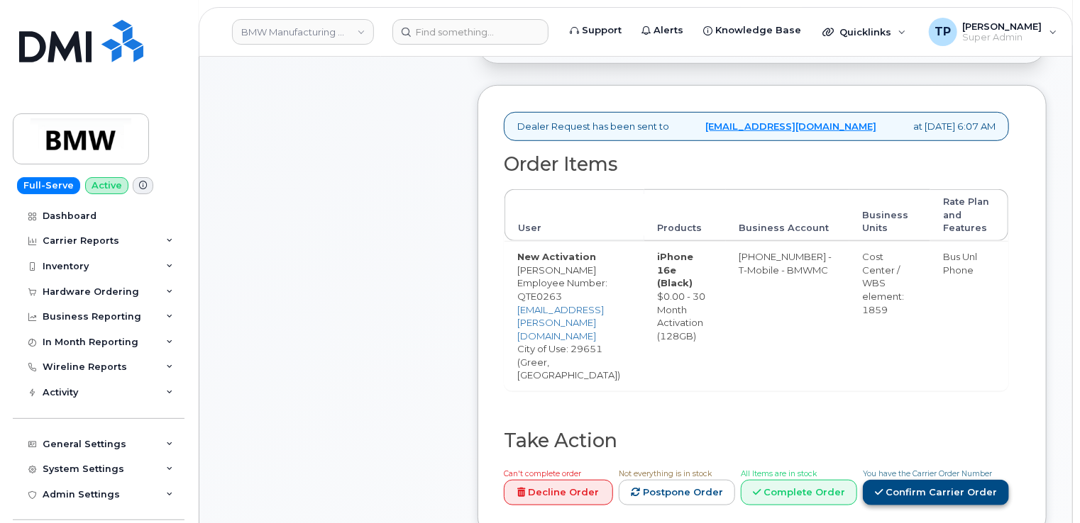
click at [949, 480] on link "Confirm Carrier Order" at bounding box center [936, 493] width 146 height 26
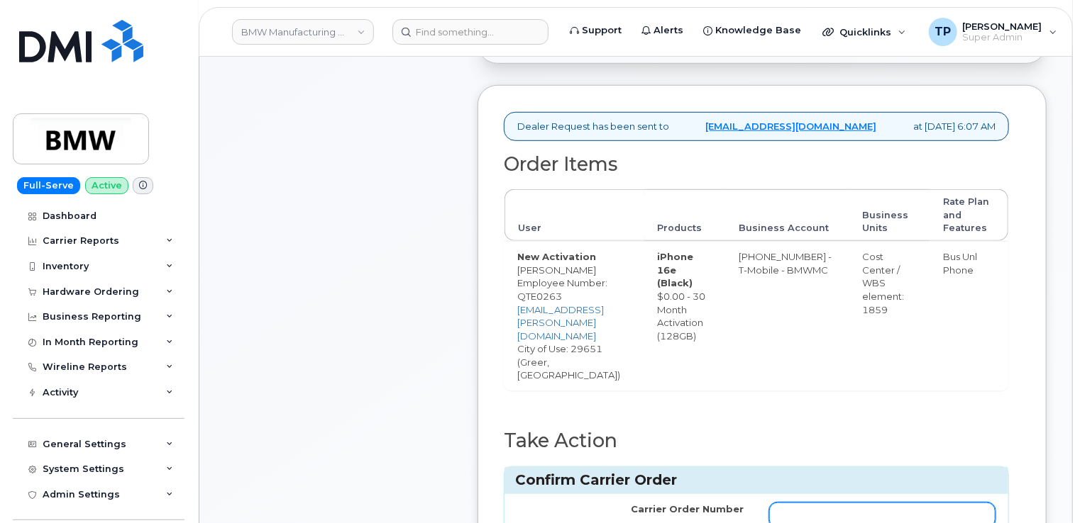
click at [909, 503] on input "Carrier Order Number" at bounding box center [882, 516] width 226 height 26
paste input "772049007"
type input "772049007"
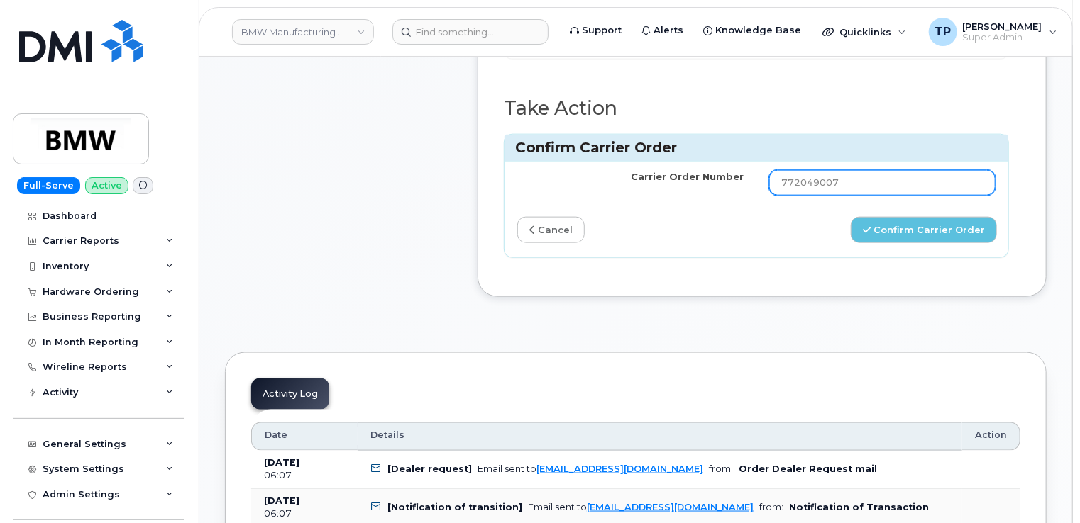
scroll to position [780, 0]
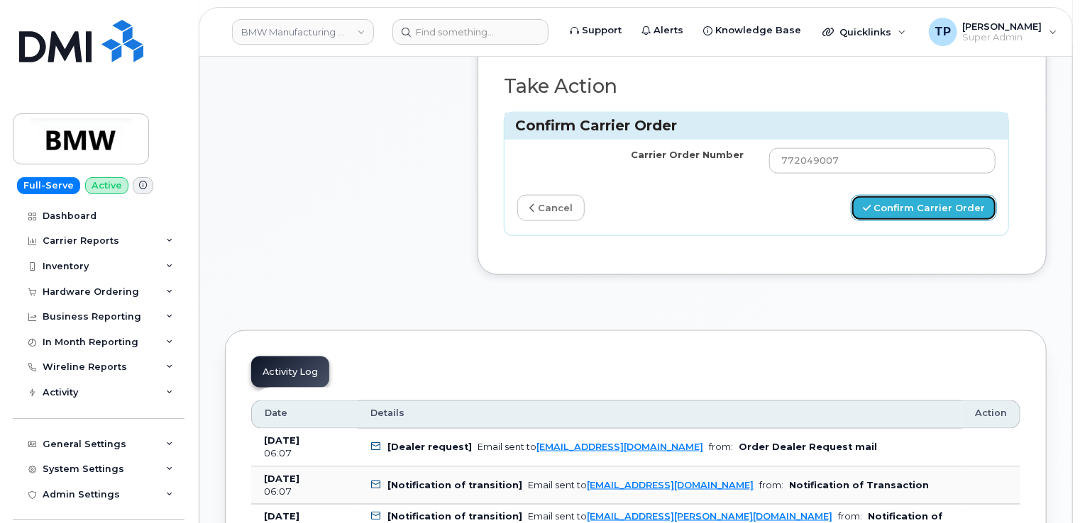
click at [956, 195] on button "Confirm Carrier Order" at bounding box center [923, 208] width 146 height 26
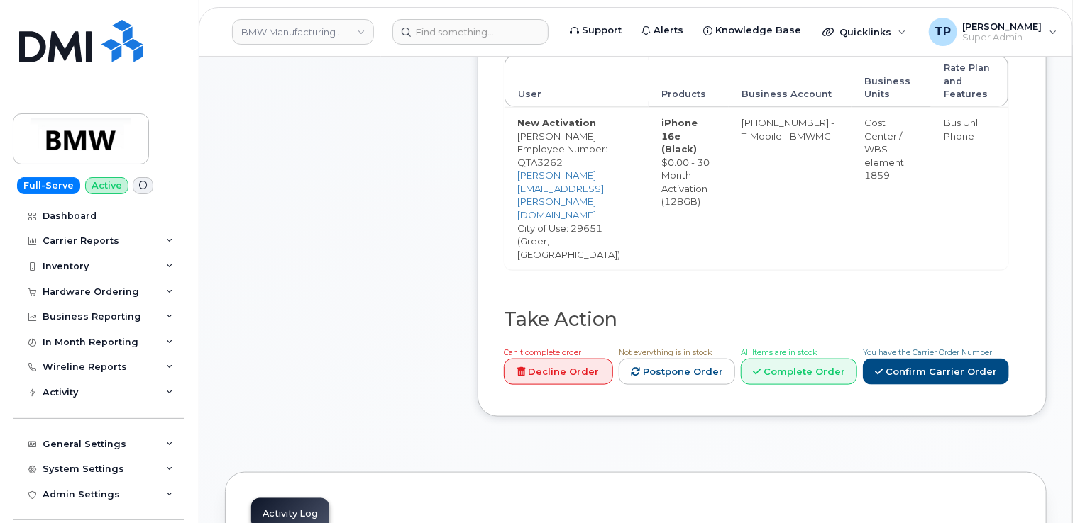
scroll to position [780, 0]
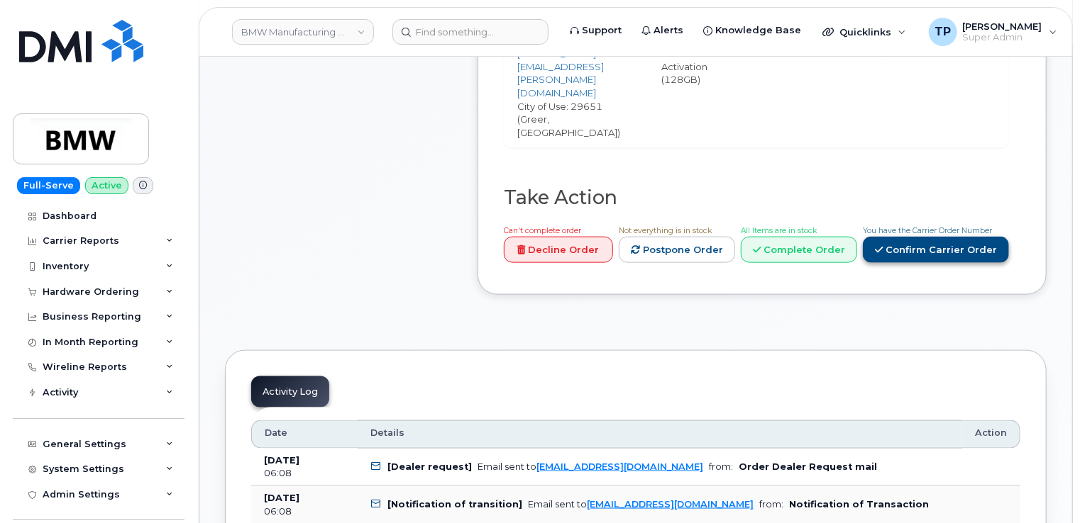
click at [911, 237] on link "Confirm Carrier Order" at bounding box center [936, 250] width 146 height 26
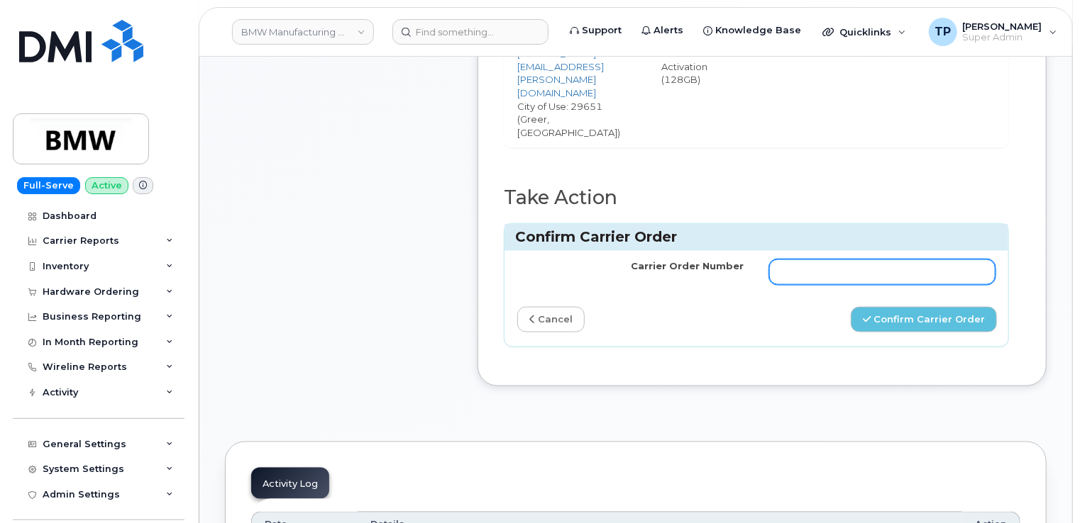
click at [899, 260] on input "Carrier Order Number" at bounding box center [882, 273] width 226 height 26
paste input "772048903"
type input "772048903"
drag, startPoint x: 921, startPoint y: 276, endPoint x: 914, endPoint y: 240, distance: 37.0
click at [921, 307] on button "Confirm Carrier Order" at bounding box center [923, 320] width 146 height 26
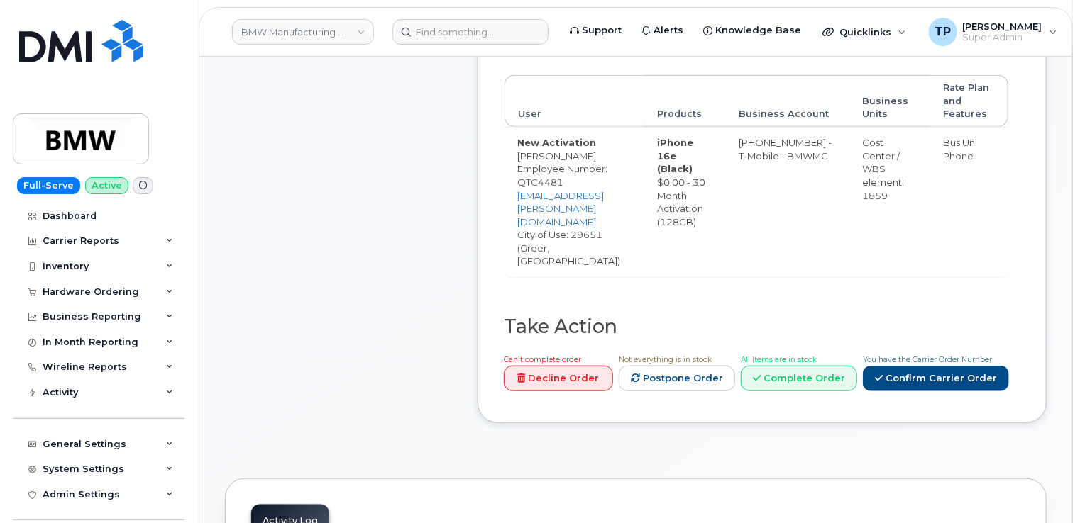
scroll to position [709, 0]
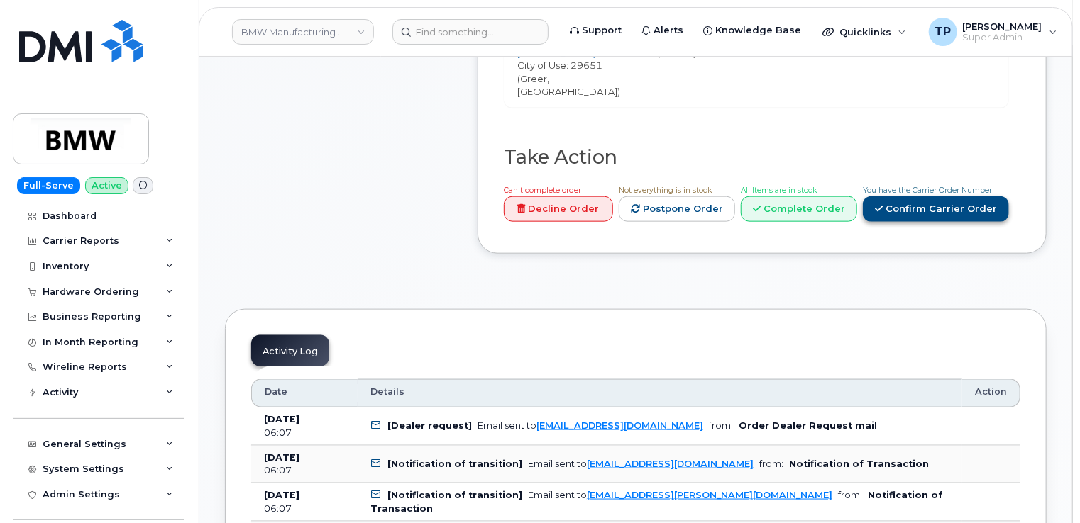
click at [920, 196] on link "Confirm Carrier Order" at bounding box center [936, 209] width 146 height 26
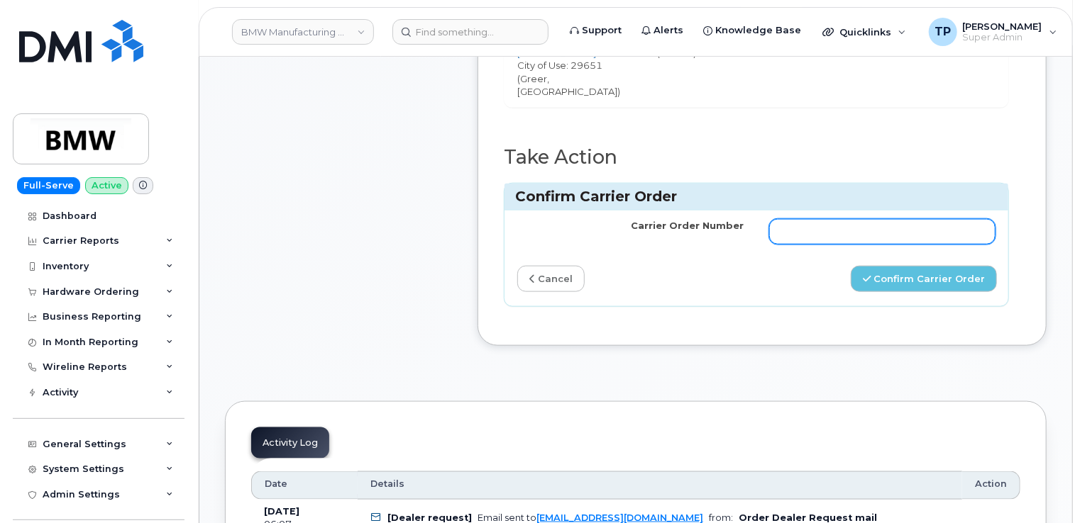
click at [927, 219] on input "Carrier Order Number" at bounding box center [882, 232] width 226 height 26
paste input "772048727"
type input "772048727"
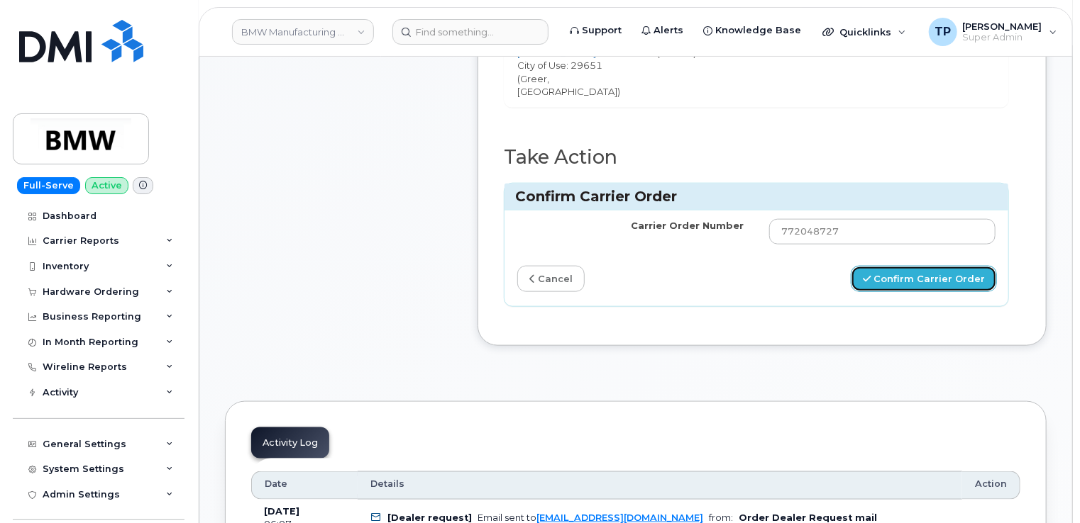
click at [935, 266] on button "Confirm Carrier Order" at bounding box center [923, 279] width 146 height 26
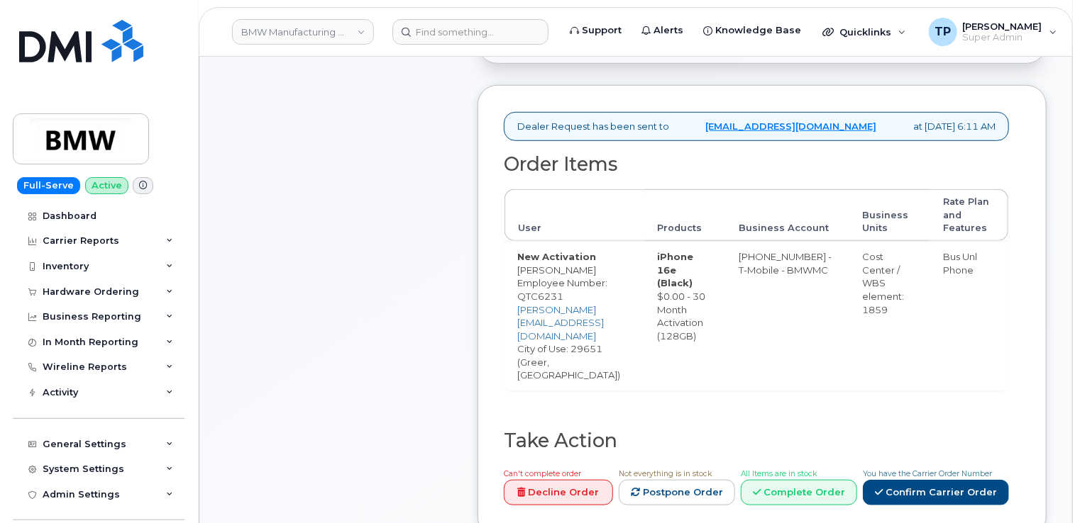
scroll to position [709, 0]
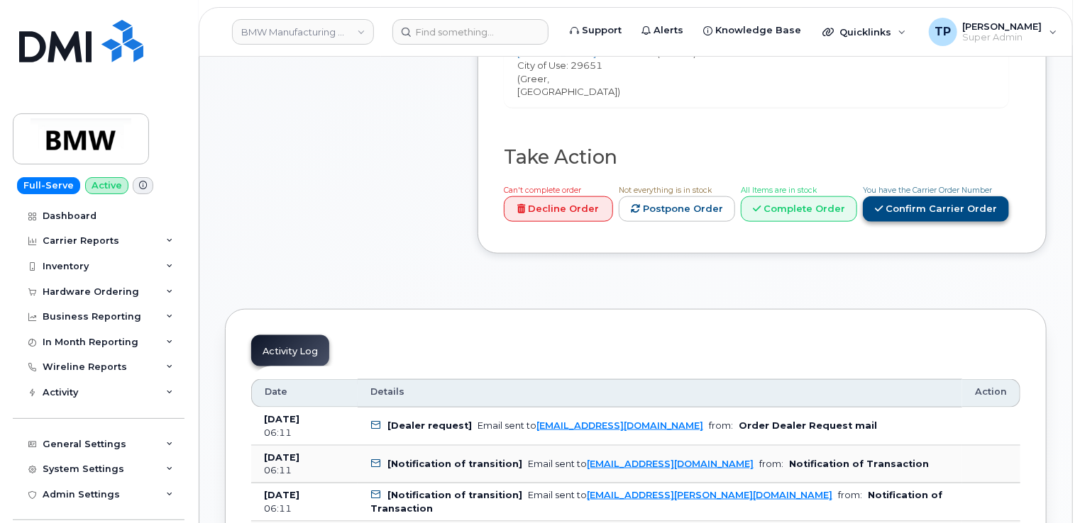
click at [924, 196] on link "Confirm Carrier Order" at bounding box center [936, 209] width 146 height 26
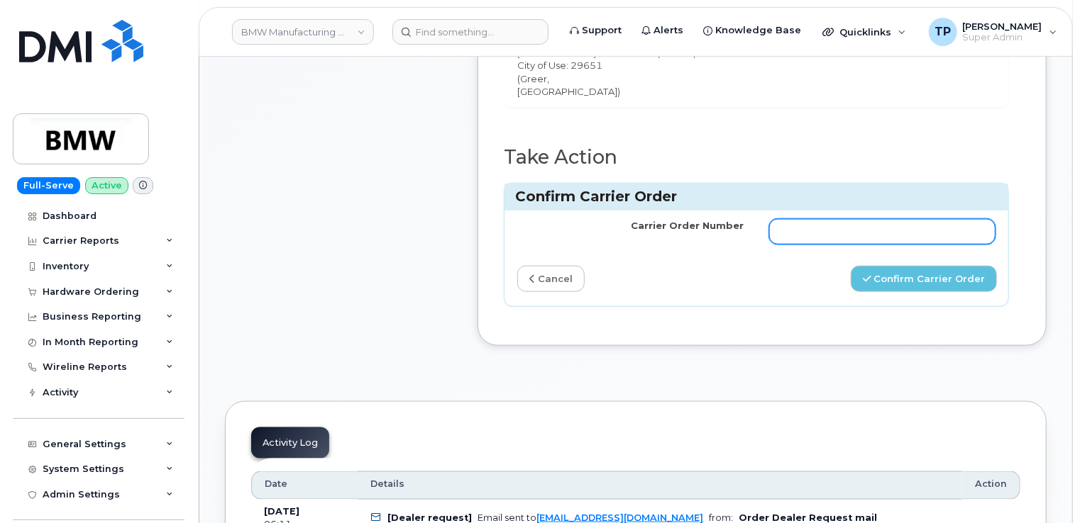
click at [899, 219] on input "Carrier Order Number" at bounding box center [882, 232] width 226 height 26
paste input "772048431"
type input "772048431"
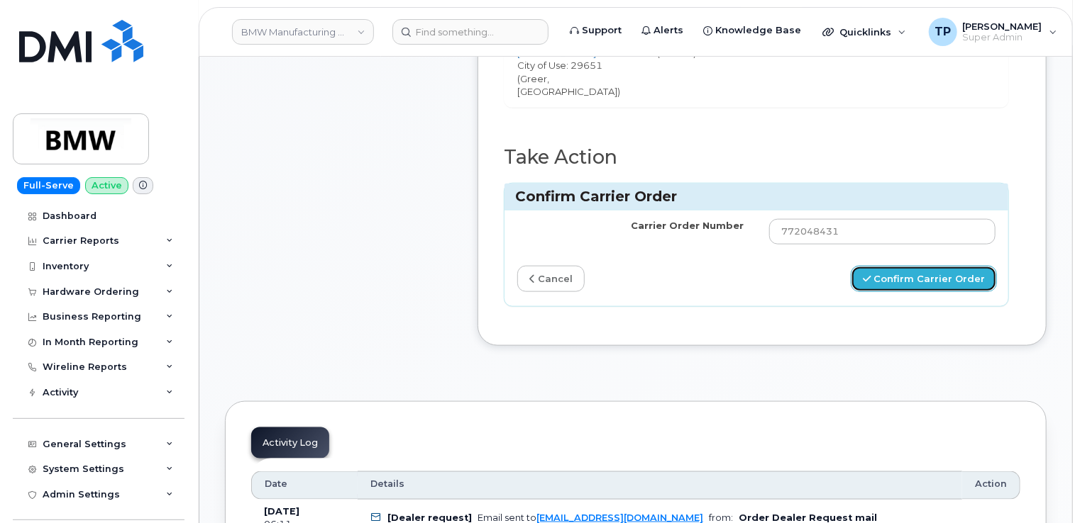
click at [922, 266] on button "Confirm Carrier Order" at bounding box center [923, 279] width 146 height 26
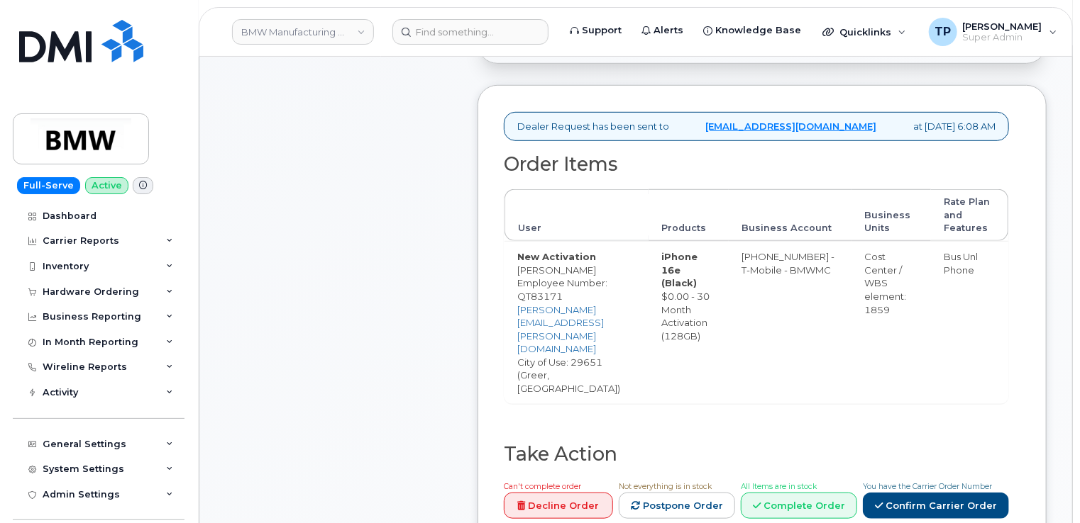
scroll to position [709, 0]
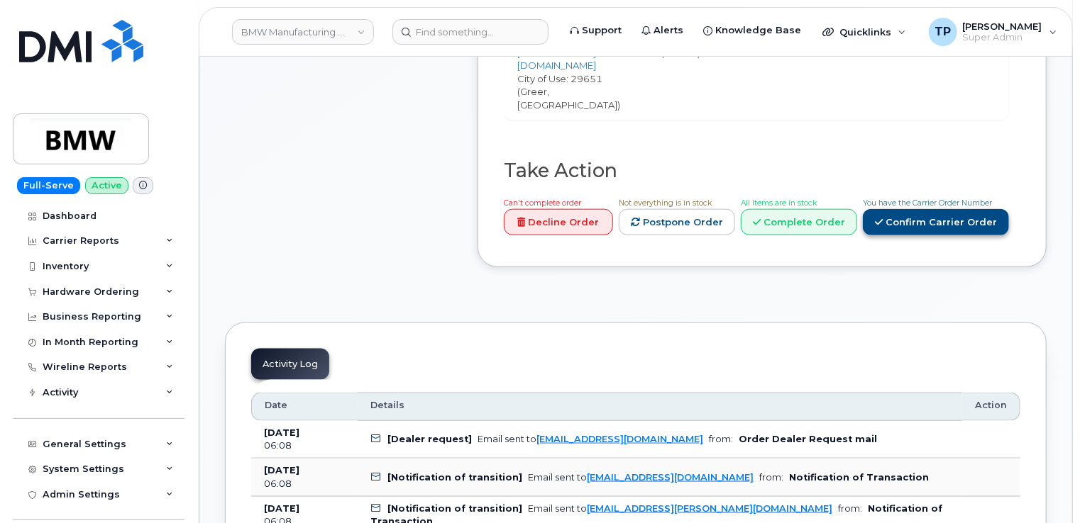
click at [931, 209] on link "Confirm Carrier Order" at bounding box center [936, 222] width 146 height 26
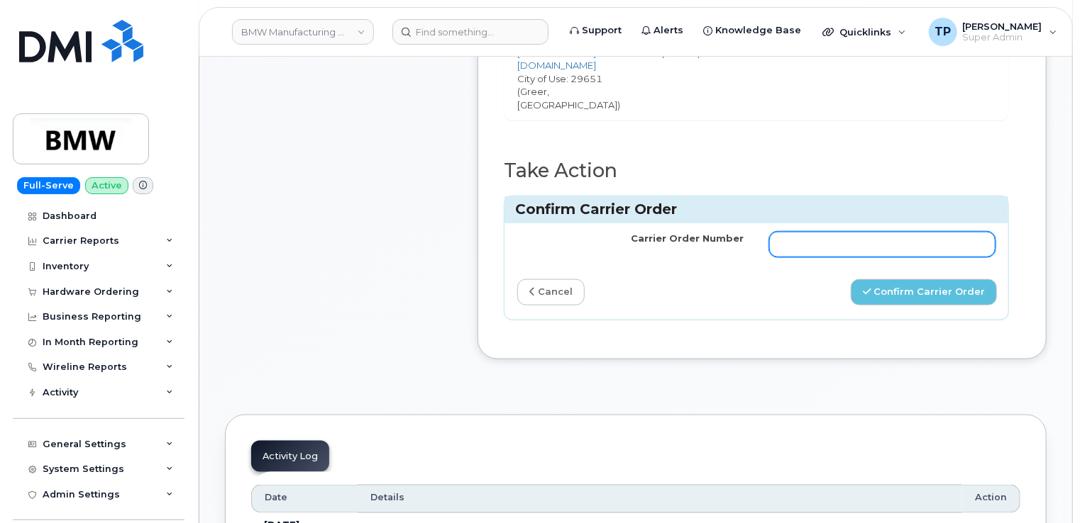
click at [925, 232] on input "Carrier Order Number" at bounding box center [882, 245] width 226 height 26
paste input "772048615"
type input "772048615"
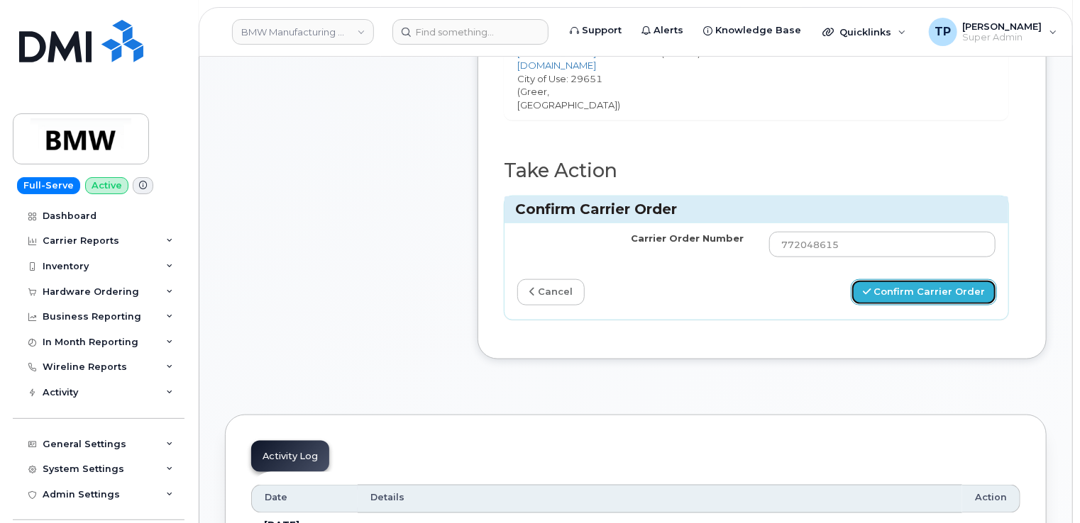
click at [925, 279] on button "Confirm Carrier Order" at bounding box center [923, 292] width 146 height 26
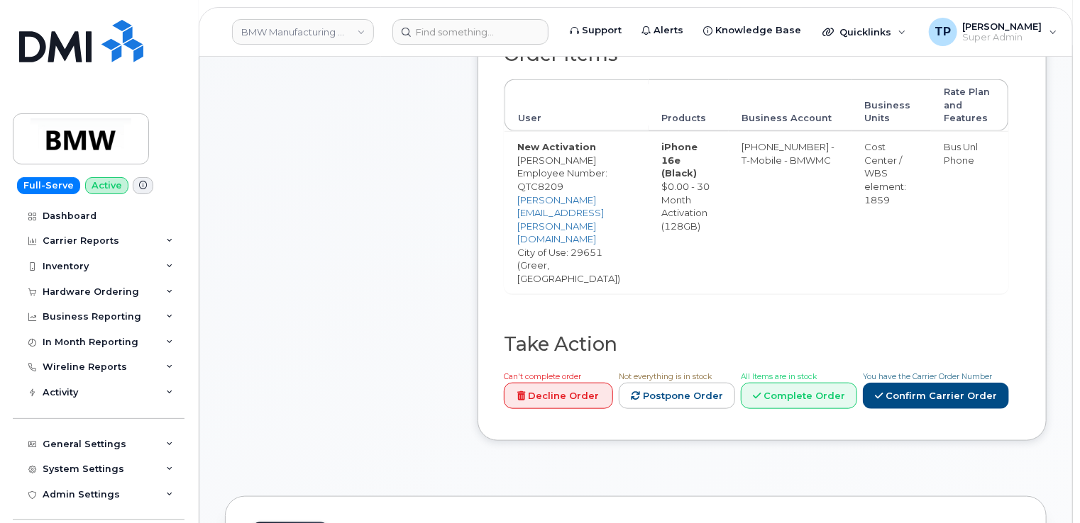
scroll to position [638, 0]
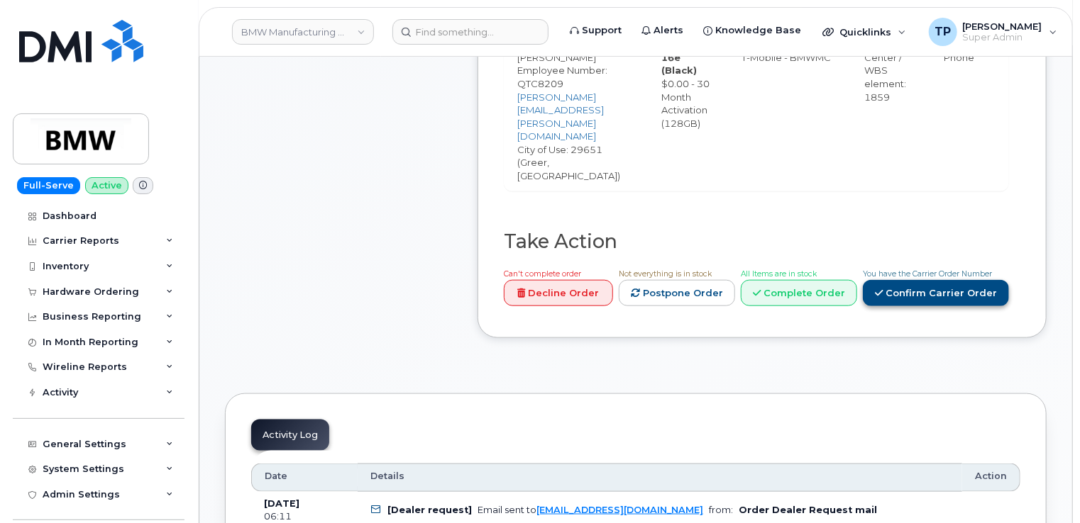
click at [942, 280] on link "Confirm Carrier Order" at bounding box center [936, 293] width 146 height 26
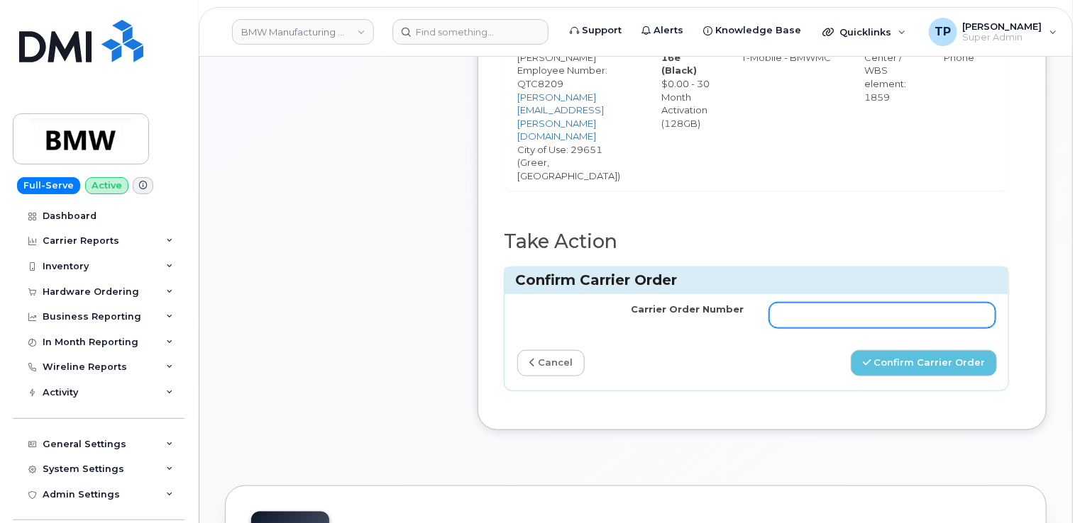
drag, startPoint x: 904, startPoint y: 277, endPoint x: 915, endPoint y: 291, distance: 17.6
click at [904, 303] on input "Carrier Order Number" at bounding box center [882, 316] width 226 height 26
paste input "772047942"
type input "772047942"
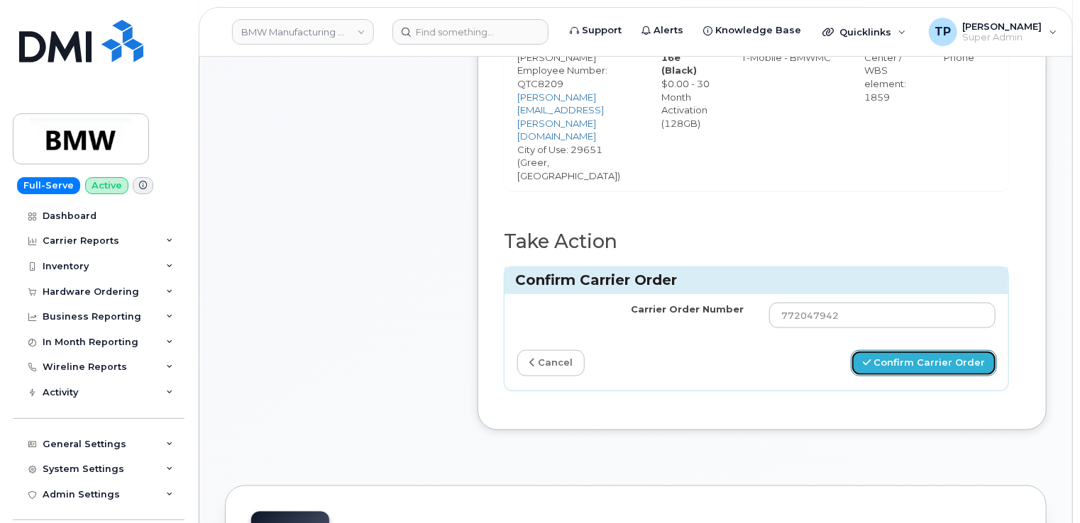
drag, startPoint x: 926, startPoint y: 316, endPoint x: 873, endPoint y: 4, distance: 316.6
click at [928, 350] on button "Confirm Carrier Order" at bounding box center [923, 363] width 146 height 26
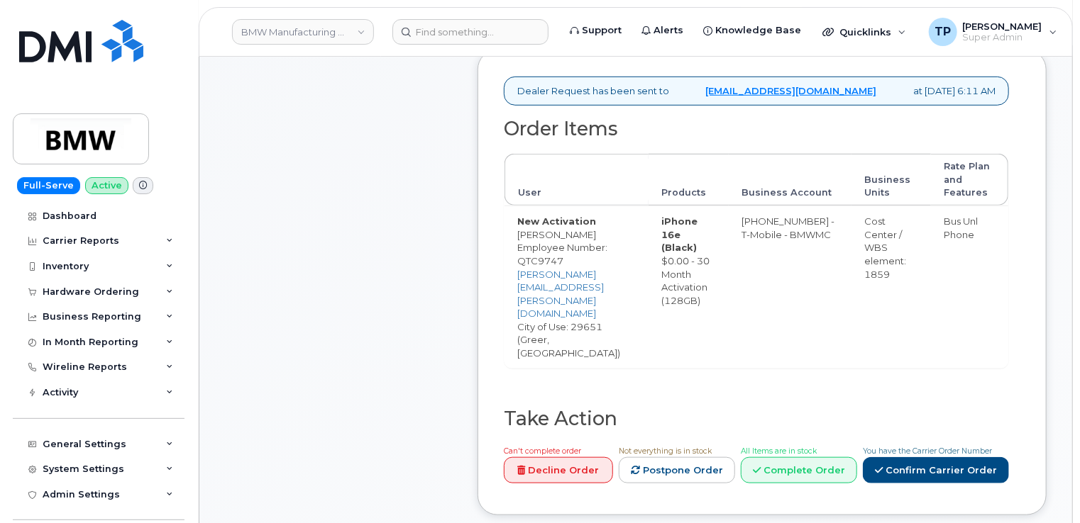
scroll to position [567, 0]
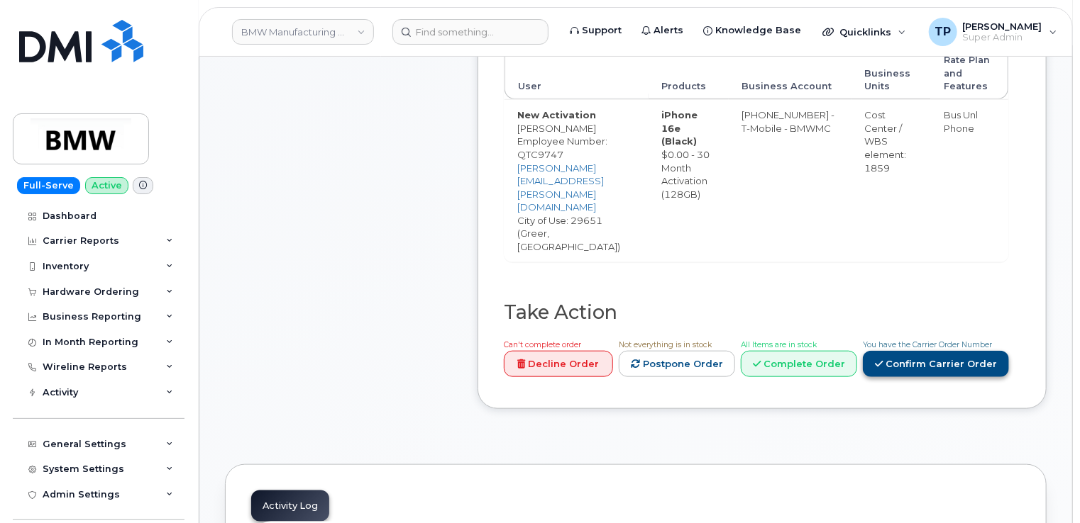
click at [947, 351] on link "Confirm Carrier Order" at bounding box center [936, 364] width 146 height 26
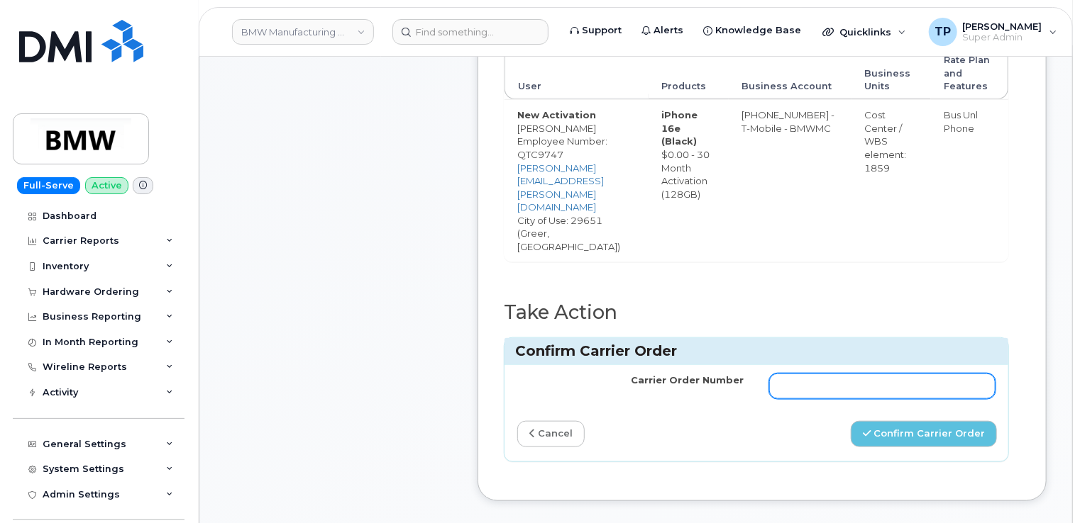
click at [915, 374] on input "Carrier Order Number" at bounding box center [882, 387] width 226 height 26
paste input "772048367"
type input "772048367"
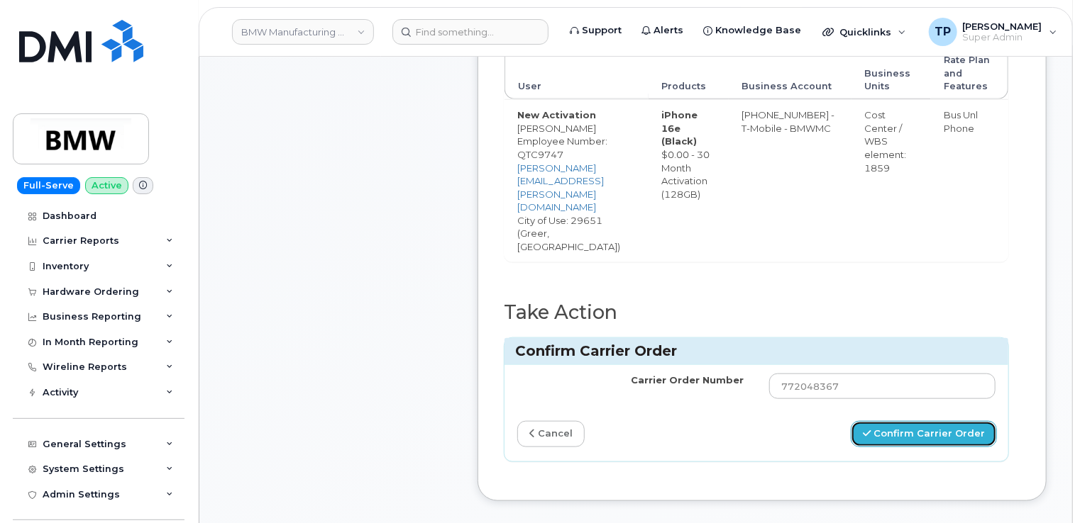
click at [965, 421] on button "Confirm Carrier Order" at bounding box center [923, 434] width 146 height 26
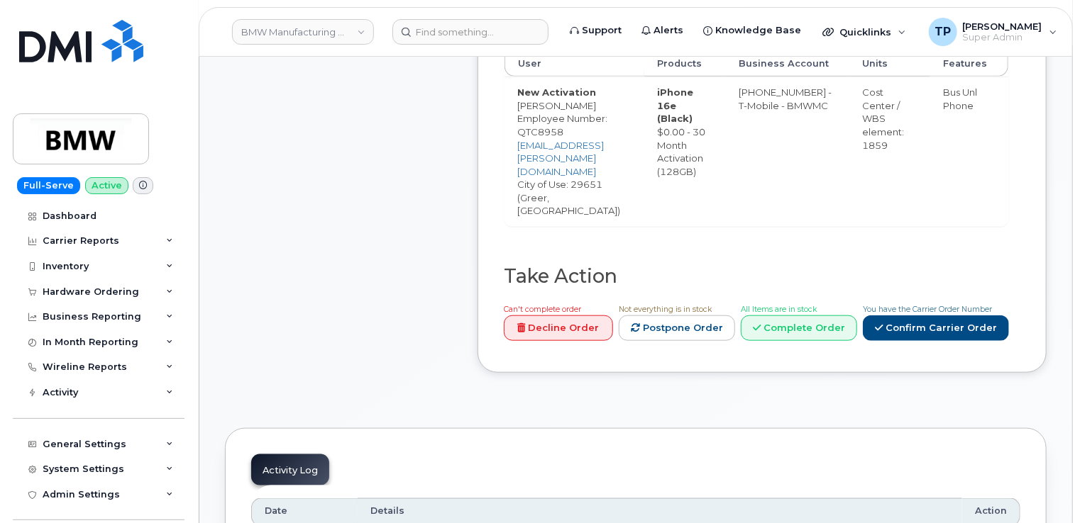
scroll to position [709, 0]
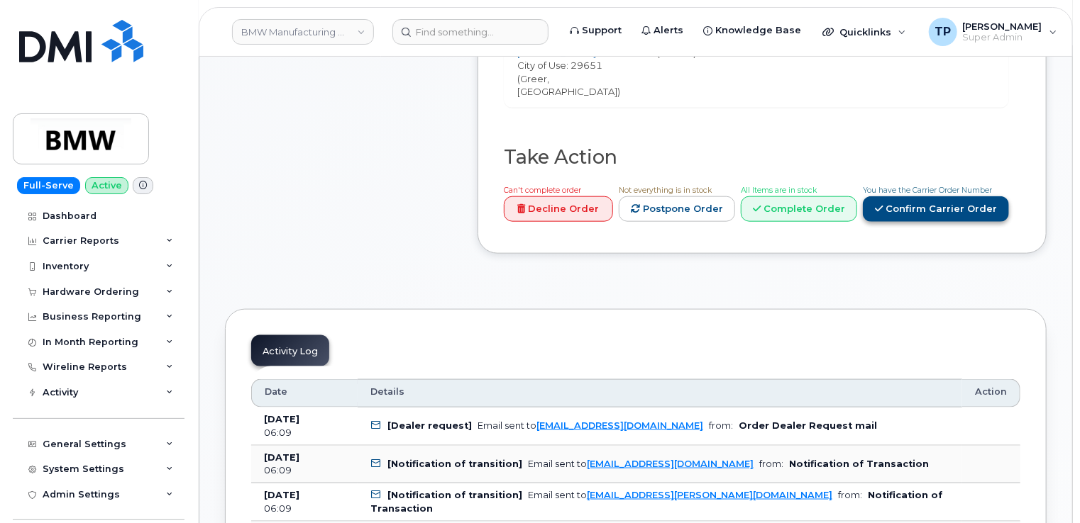
click at [936, 196] on link "Confirm Carrier Order" at bounding box center [936, 209] width 146 height 26
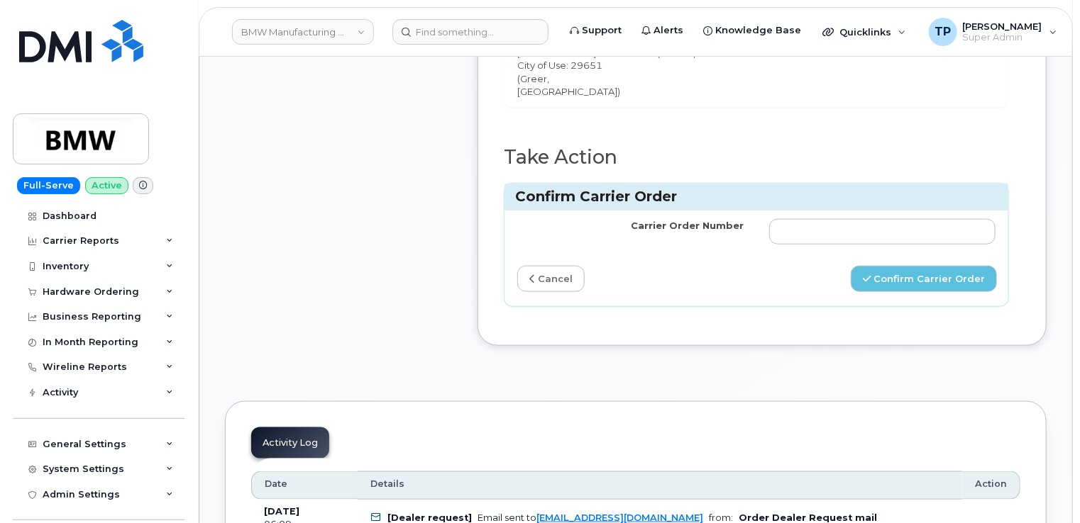
click at [920, 223] on div "Carrier Order Number cancel Confirm Carrier Order" at bounding box center [756, 259] width 504 height 96
click at [919, 219] on input "Carrier Order Number" at bounding box center [882, 232] width 226 height 26
paste input "772047933"
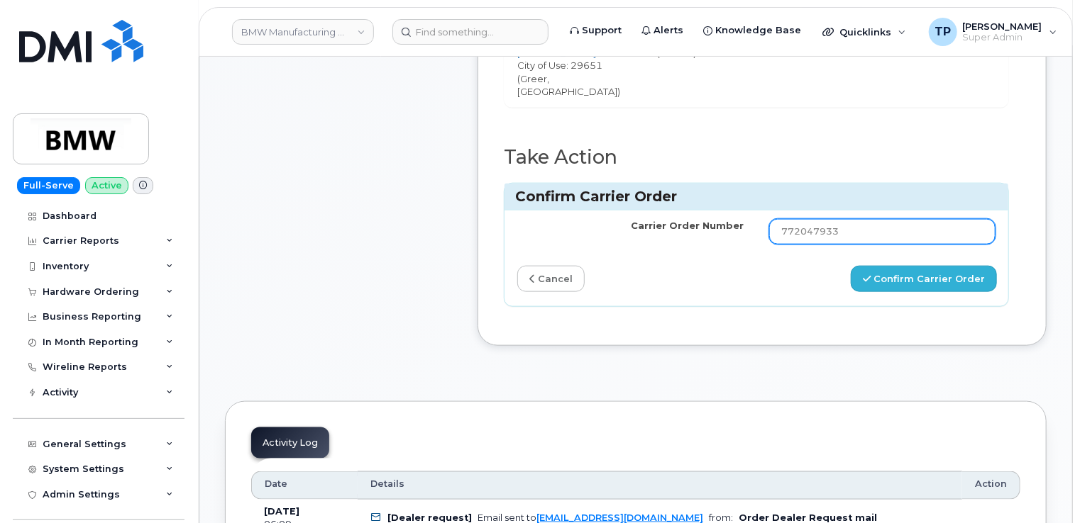
type input "772047933"
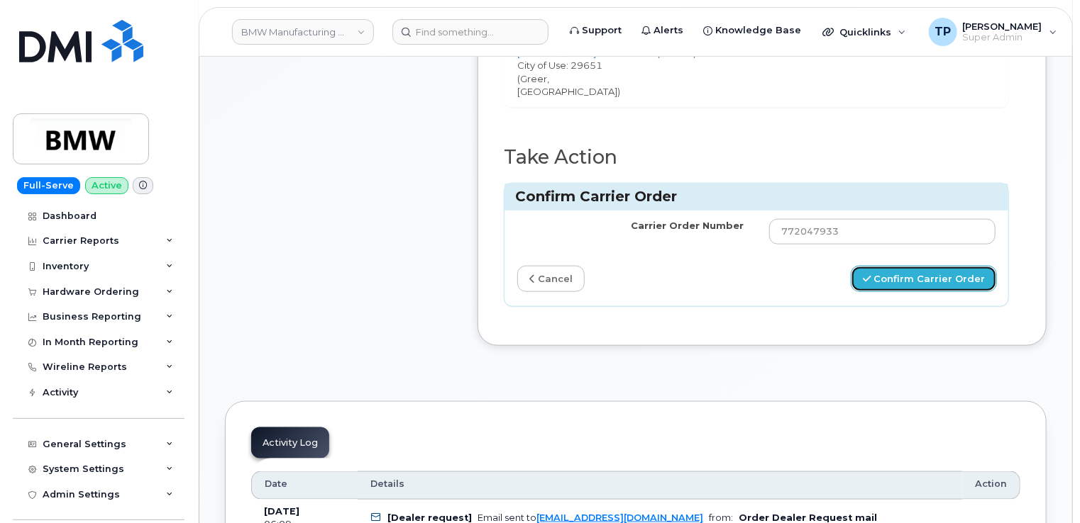
click at [932, 266] on button "Confirm Carrier Order" at bounding box center [923, 279] width 146 height 26
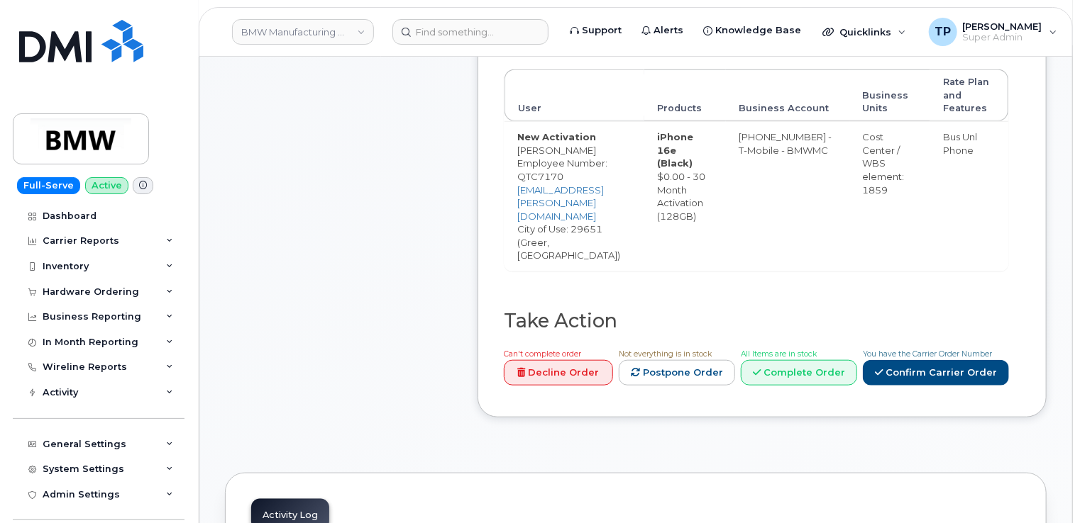
scroll to position [709, 0]
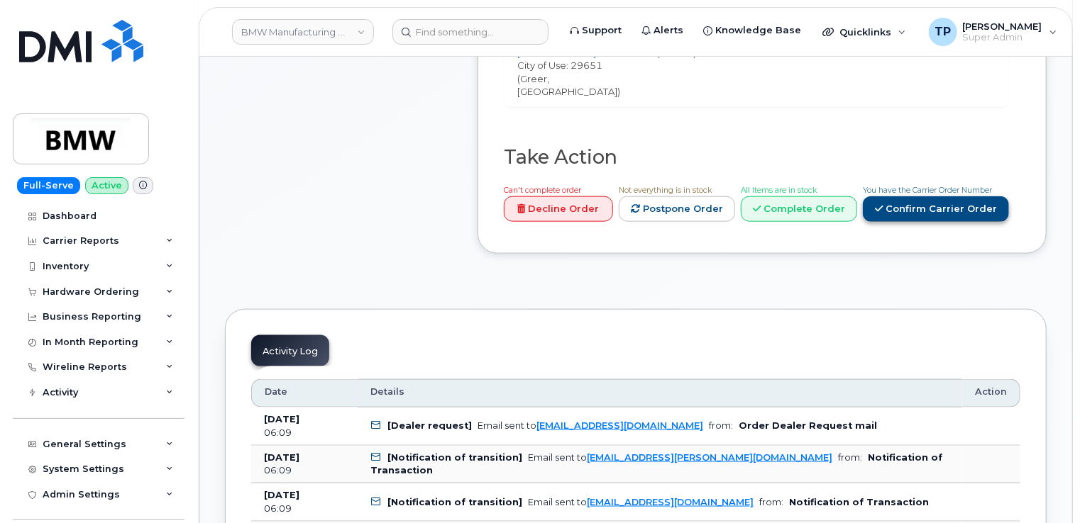
click at [948, 196] on link "Confirm Carrier Order" at bounding box center [936, 209] width 146 height 26
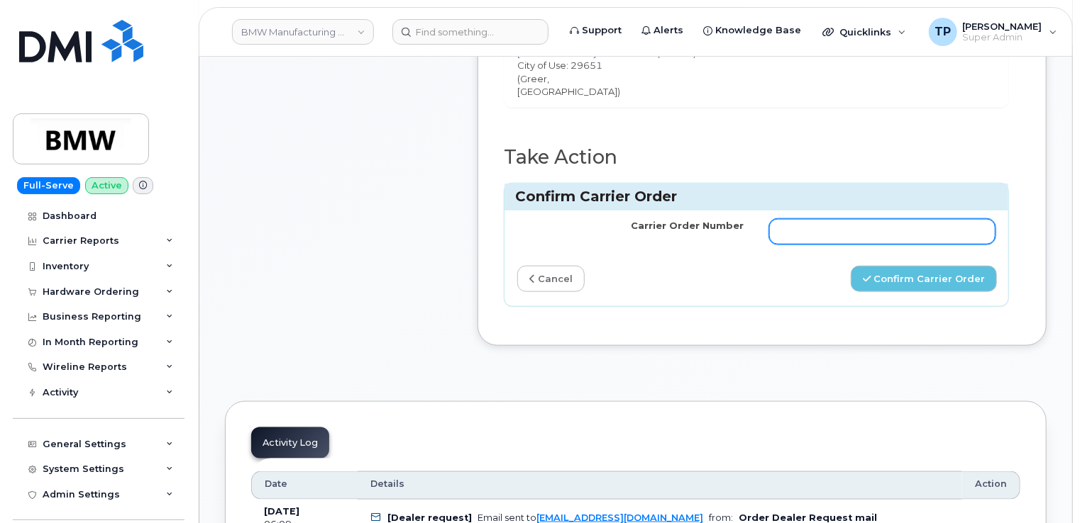
click at [917, 219] on input "Carrier Order Number" at bounding box center [882, 232] width 226 height 26
paste input "772048508"
type input "772048508"
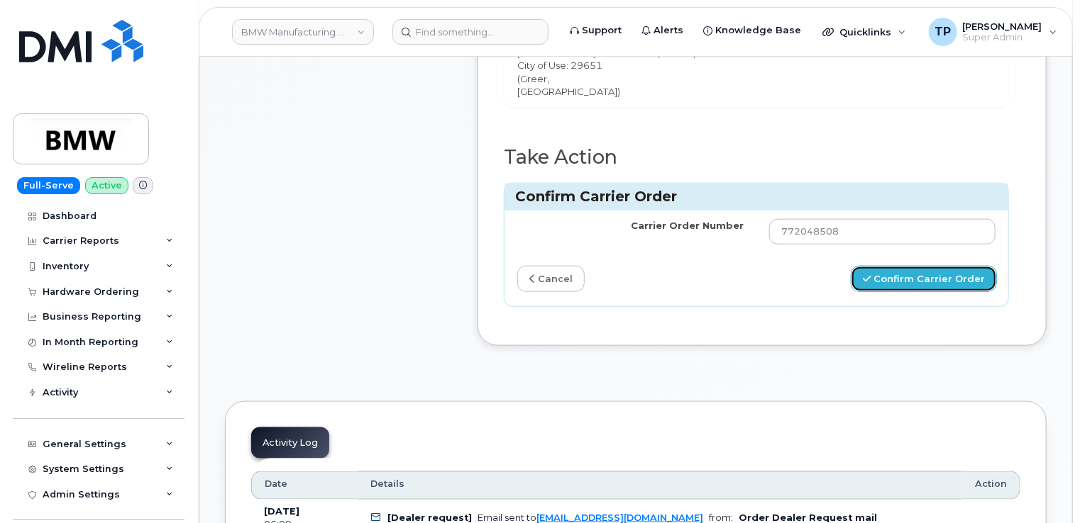
click at [941, 266] on button "Confirm Carrier Order" at bounding box center [923, 279] width 146 height 26
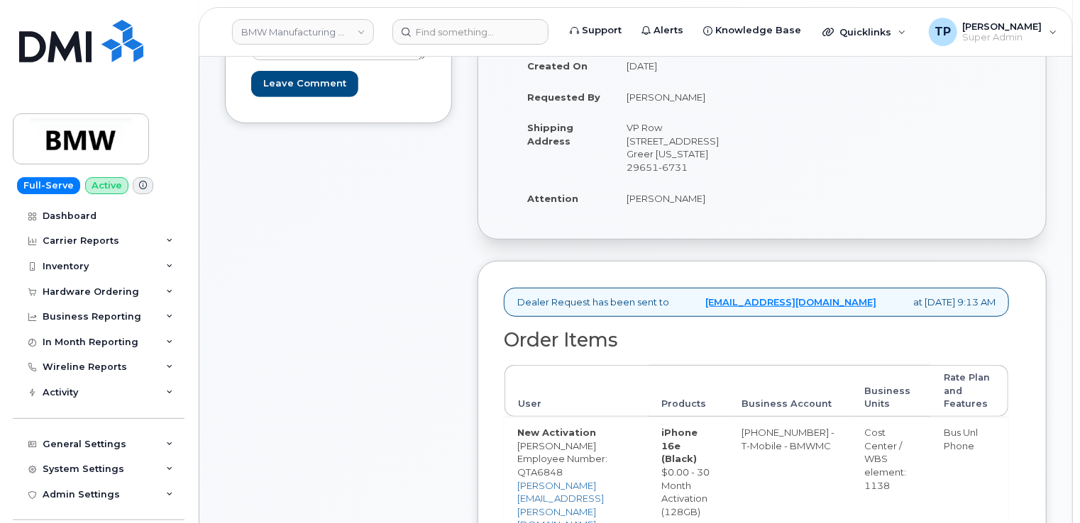
scroll to position [426, 0]
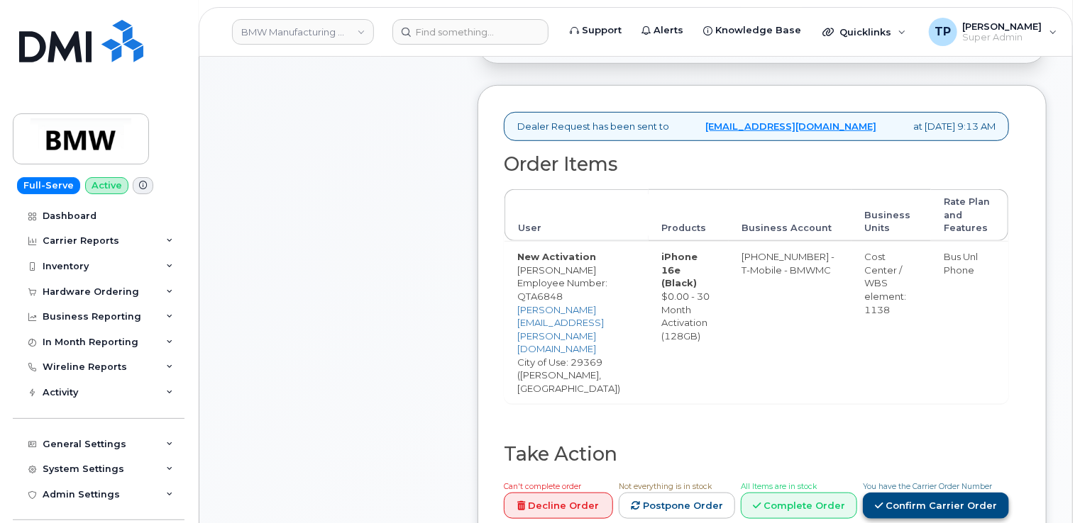
click at [944, 493] on link "Confirm Carrier Order" at bounding box center [936, 506] width 146 height 26
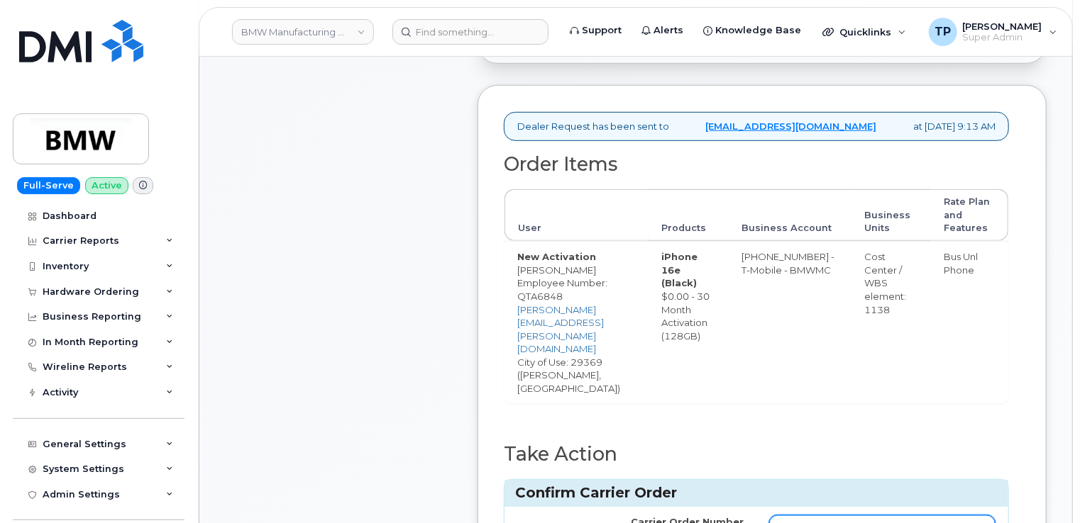
click at [925, 507] on td at bounding box center [882, 528] width 252 height 43
click at [928, 516] on input "Carrier Order Number" at bounding box center [882, 529] width 226 height 26
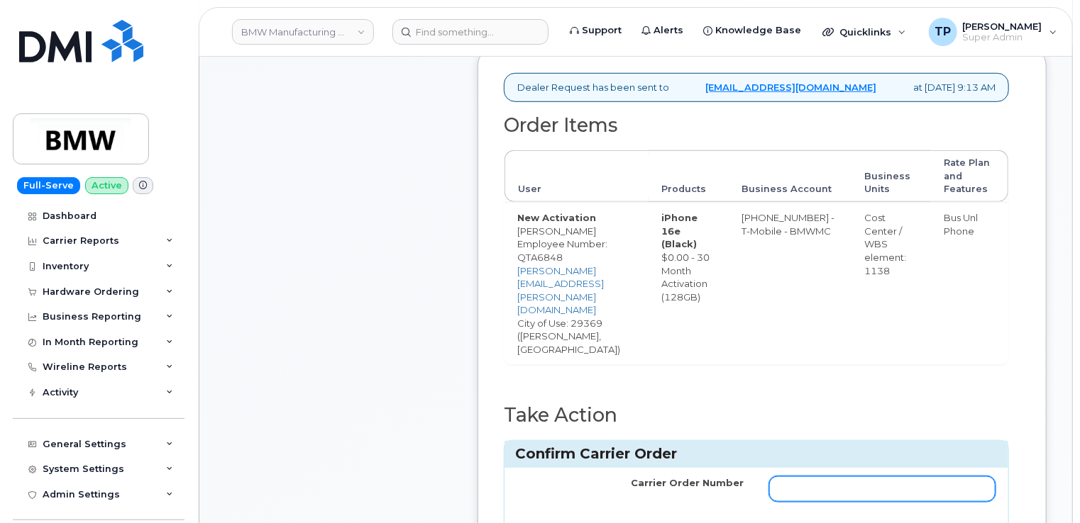
scroll to position [497, 0]
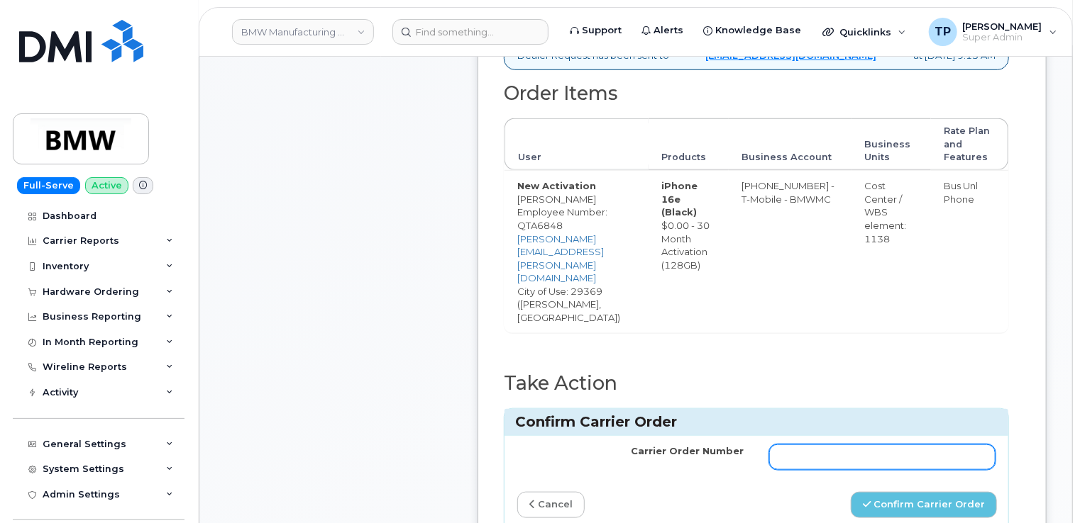
click at [832, 445] on input "Carrier Order Number" at bounding box center [882, 458] width 226 height 26
click at [847, 445] on input "Carrier Order Number" at bounding box center [882, 458] width 226 height 26
paste input "772049286"
type input "772049286"
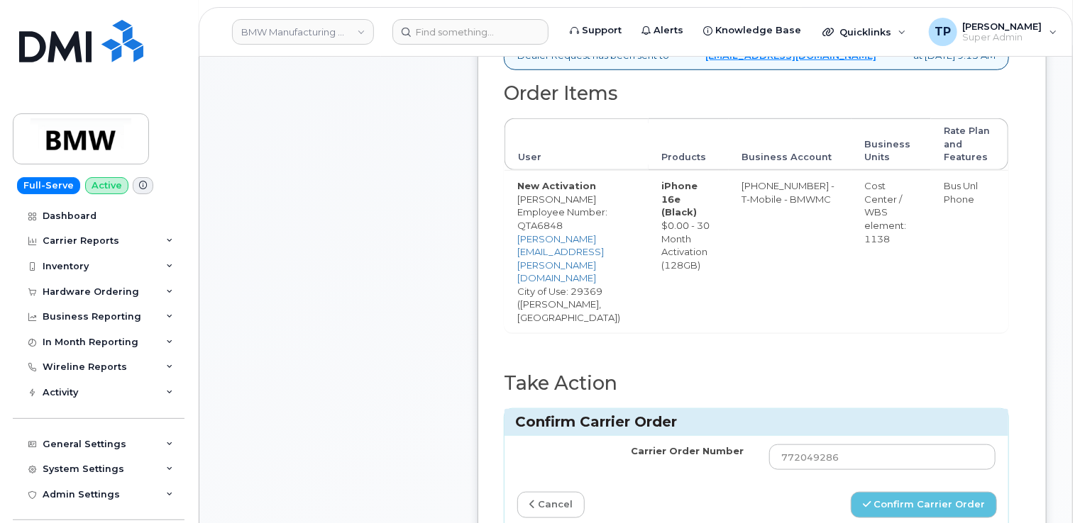
click at [903, 477] on div "Carrier Order Number 772049286 cancel Confirm Carrier Order" at bounding box center [756, 484] width 504 height 96
click at [900, 492] on button "Confirm Carrier Order" at bounding box center [923, 505] width 146 height 26
